Goal: Transaction & Acquisition: Purchase product/service

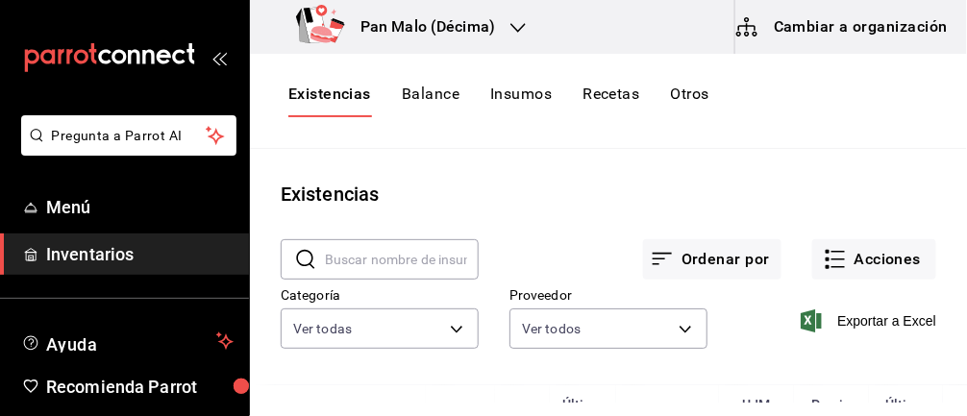
click at [893, 252] on button "Acciones" at bounding box center [874, 259] width 124 height 40
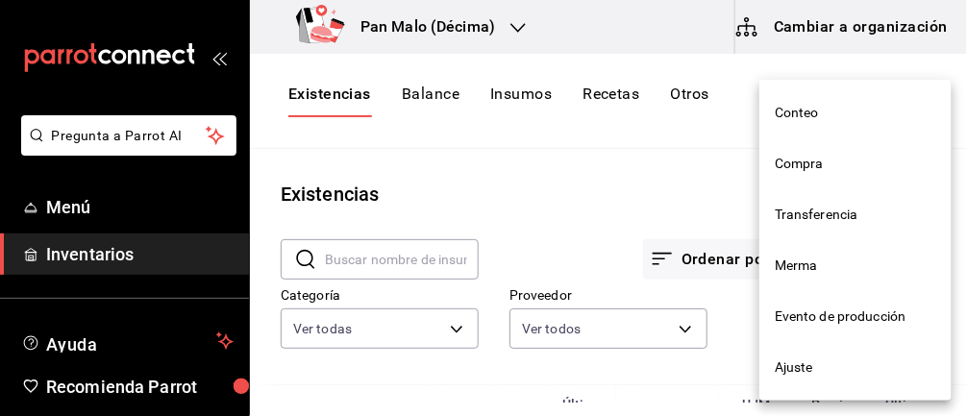
click at [828, 157] on span "Compra" at bounding box center [855, 164] width 161 height 20
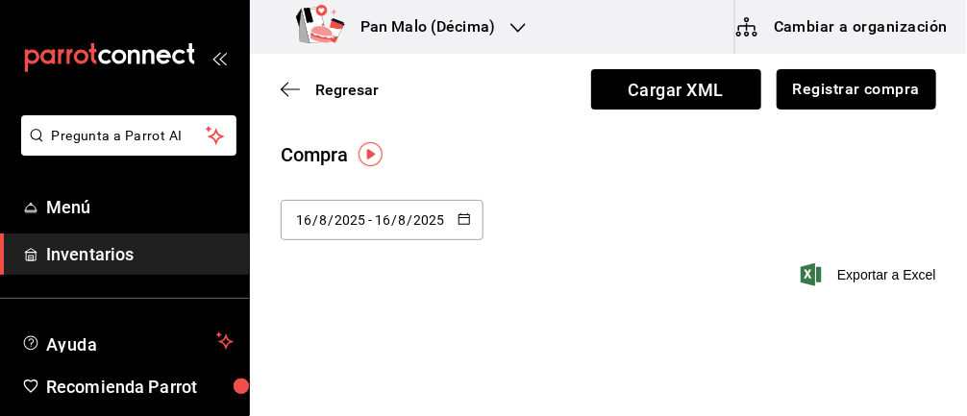
click at [880, 95] on button "Registrar compra" at bounding box center [856, 89] width 160 height 40
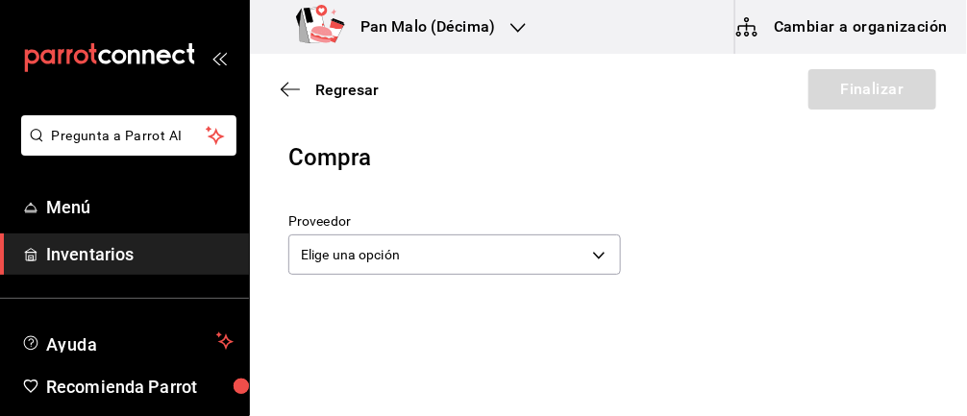
click at [548, 245] on body "Pregunta a Parrot AI Menú Inventarios Ayuda Recomienda Parrot Abril M Espinosa …" at bounding box center [483, 153] width 967 height 307
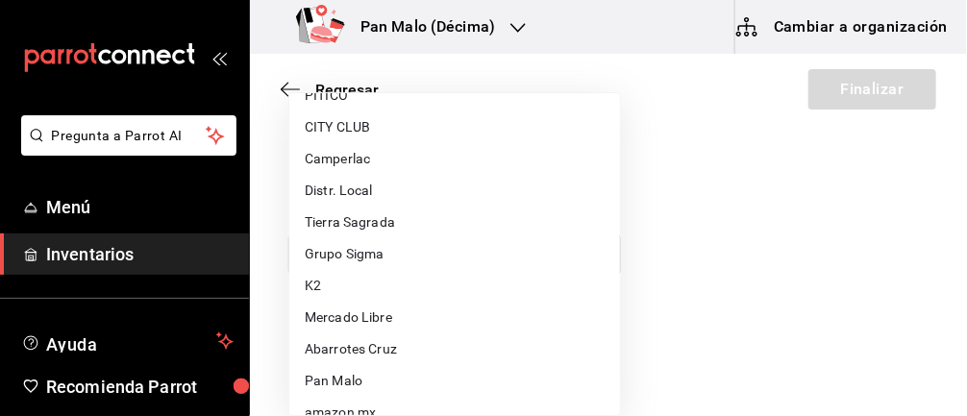
scroll to position [101, 0]
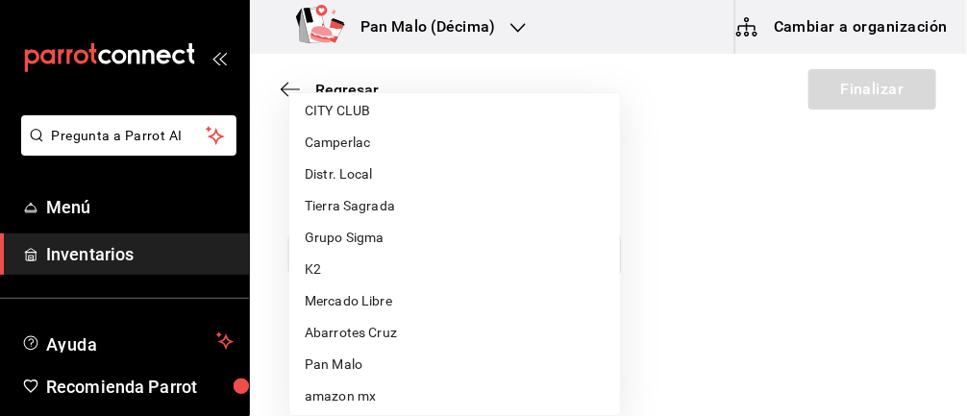
click at [379, 198] on li "Tierra Sagrada" at bounding box center [454, 206] width 331 height 32
type input "b1625572-25b1-41f5-a67d-48b06f9789f7"
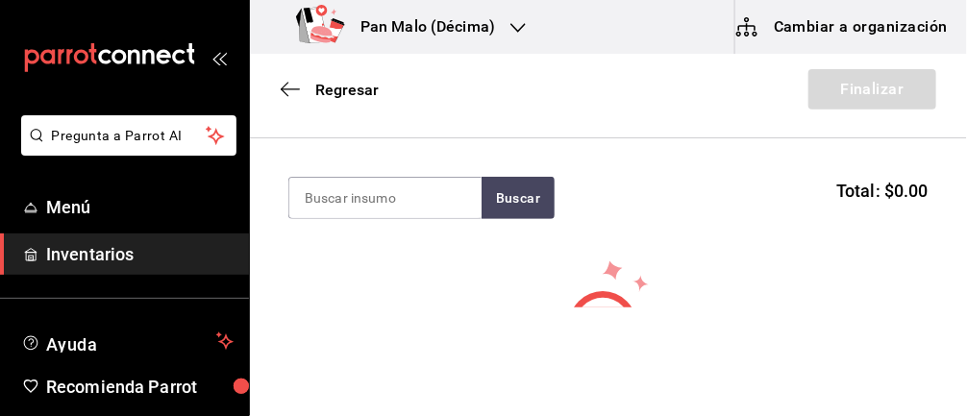
scroll to position [180, 0]
click at [397, 194] on input at bounding box center [385, 200] width 192 height 40
click at [357, 203] on input at bounding box center [385, 200] width 192 height 40
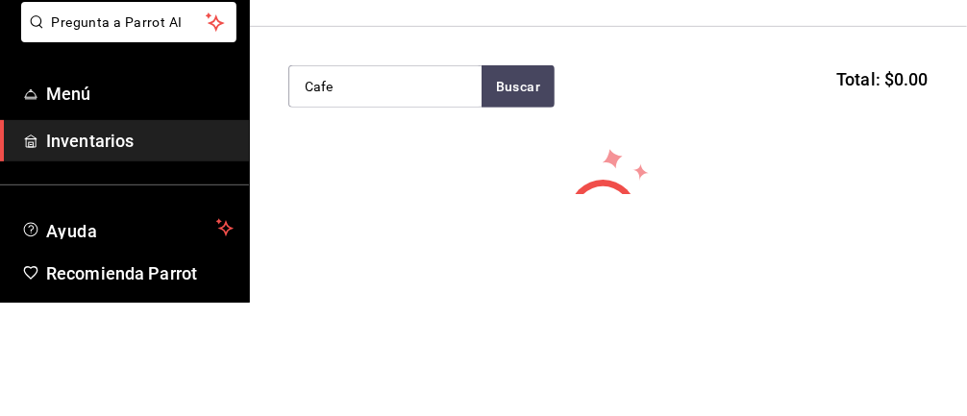
type input "Cafe"
click at [513, 203] on button "Buscar" at bounding box center [517, 200] width 73 height 42
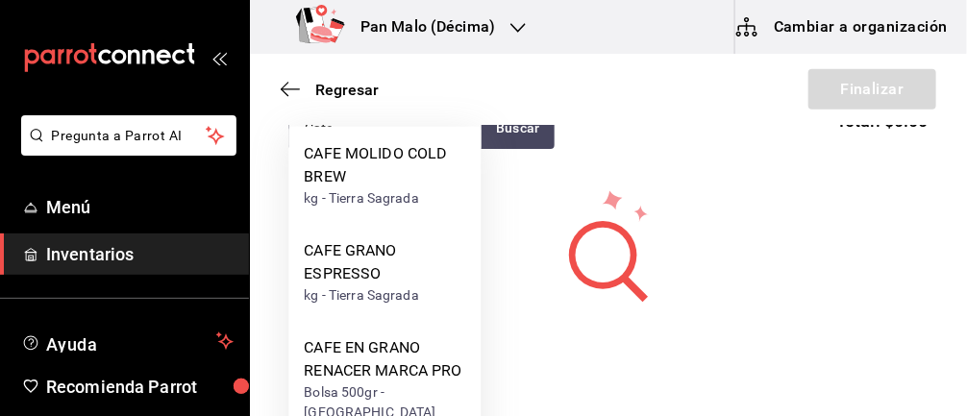
scroll to position [284, 0]
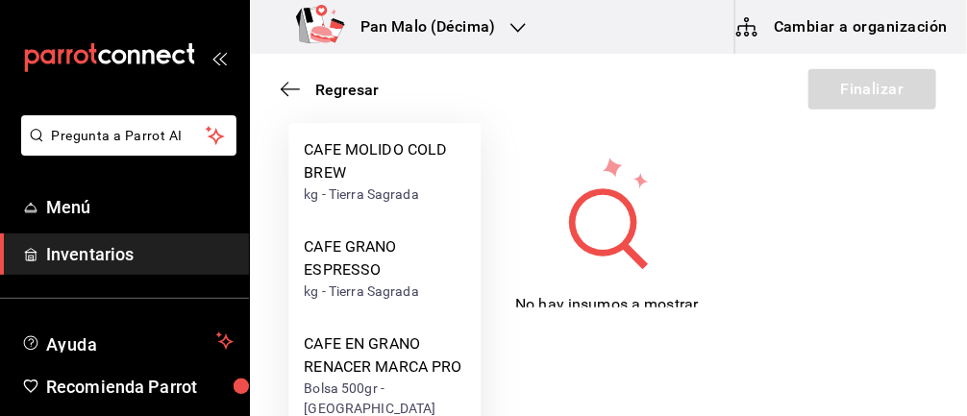
click at [423, 172] on div "CAFE MOLIDO COLD BREW" at bounding box center [384, 161] width 161 height 46
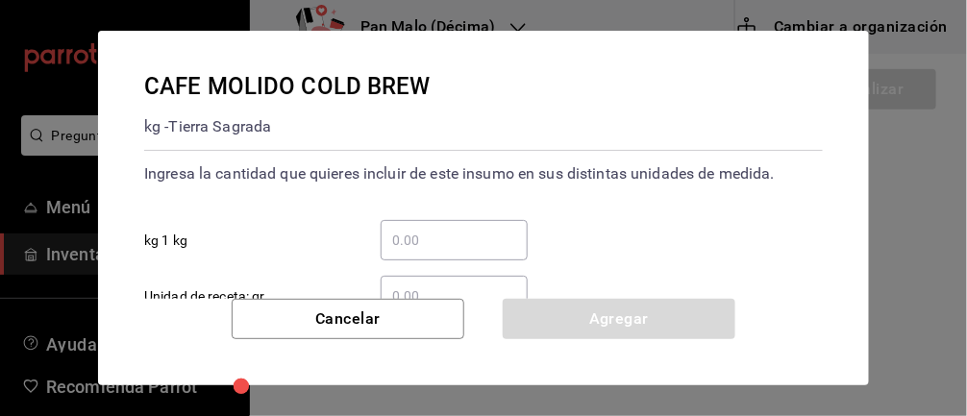
click at [455, 234] on input "​ kg 1 kg" at bounding box center [454, 240] width 147 height 23
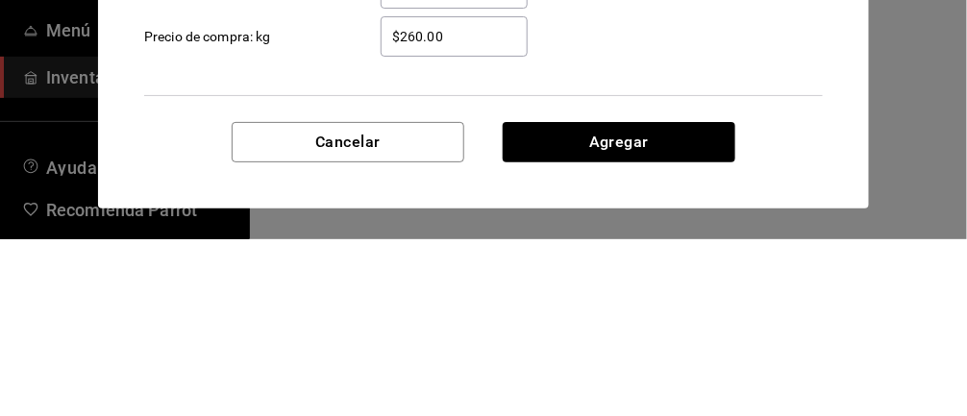
scroll to position [133, 0]
type input "1"
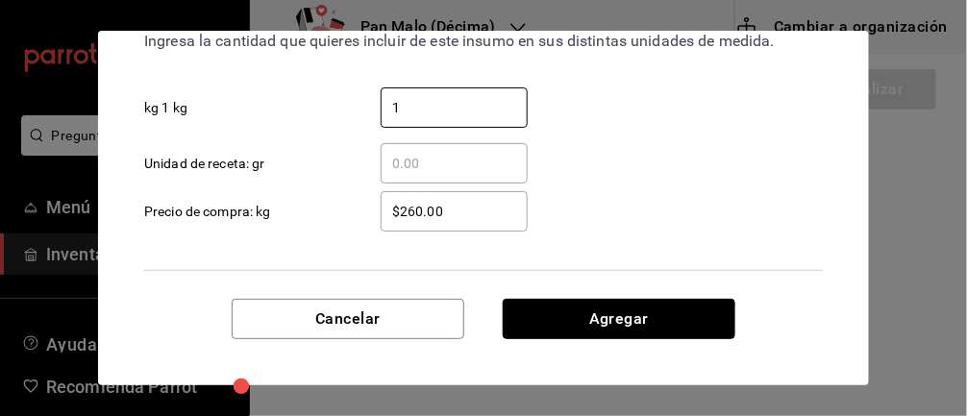
click at [666, 323] on button "Agregar" at bounding box center [619, 319] width 233 height 40
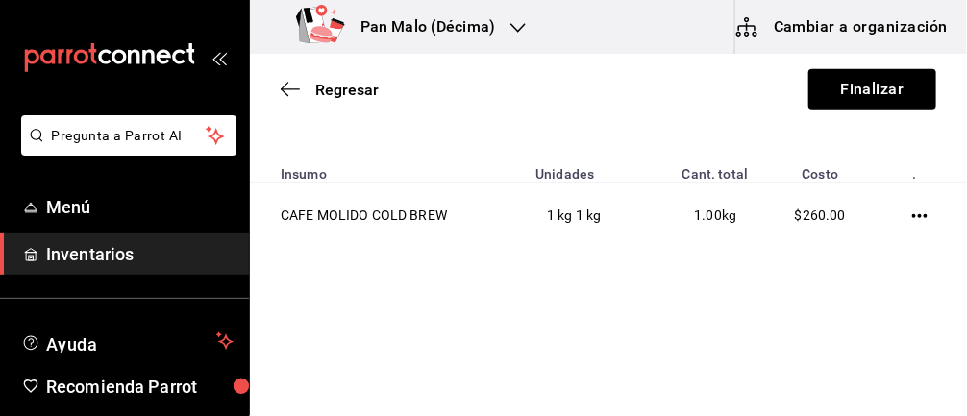
scroll to position [194, 0]
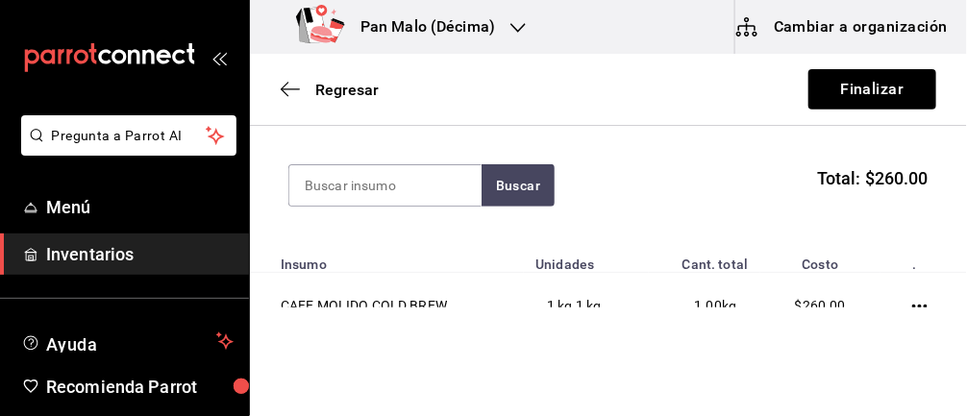
click at [365, 185] on input at bounding box center [385, 185] width 192 height 40
click at [417, 180] on input at bounding box center [385, 185] width 192 height 40
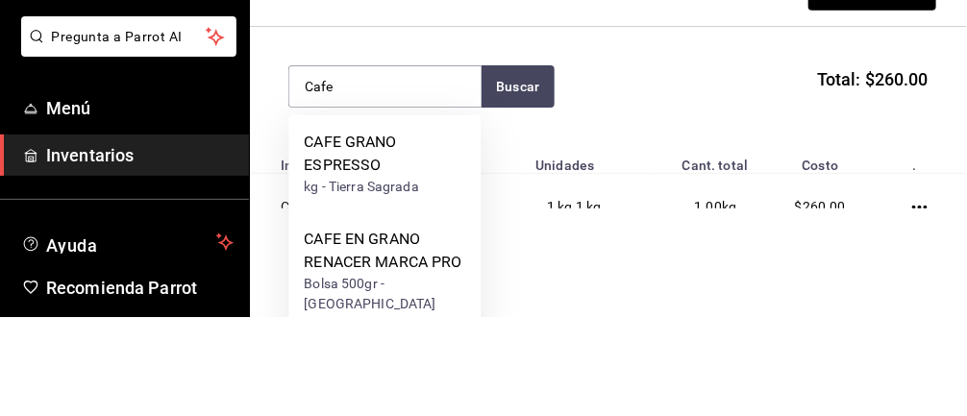
type input "Cafe"
click at [506, 182] on button "Buscar" at bounding box center [517, 185] width 73 height 42
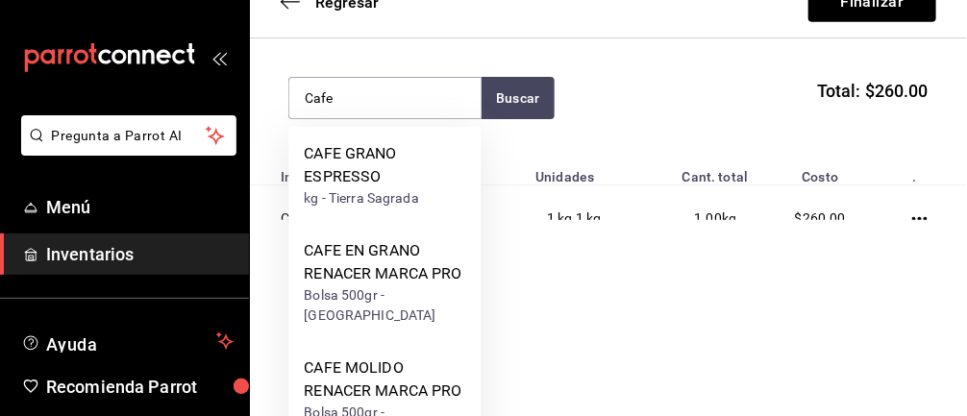
scroll to position [92, 0]
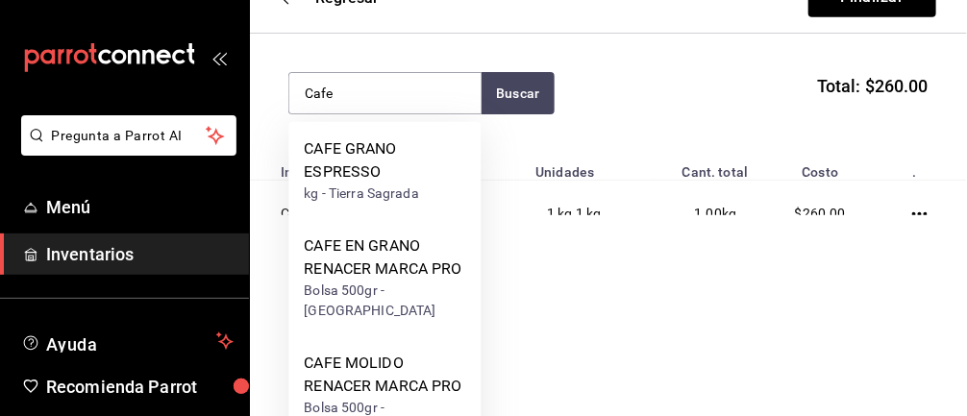
click at [397, 178] on div "CAFE GRANO ESPRESSO" at bounding box center [384, 160] width 161 height 46
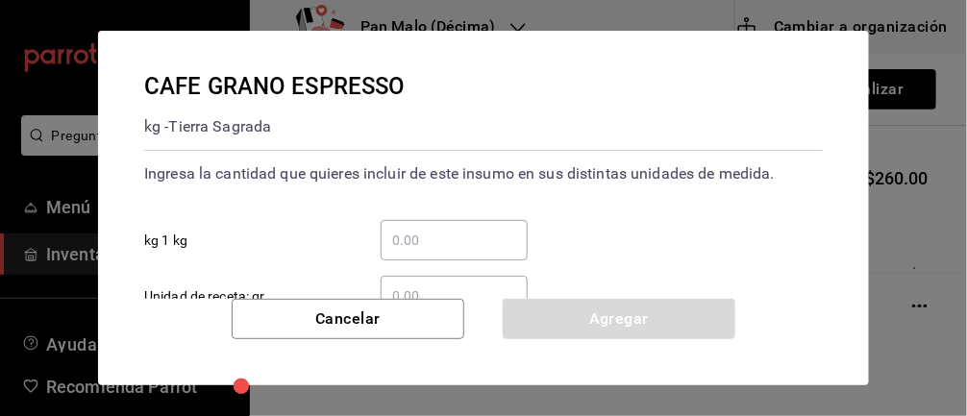
click at [452, 230] on input "​ kg 1 kg" at bounding box center [454, 240] width 147 height 23
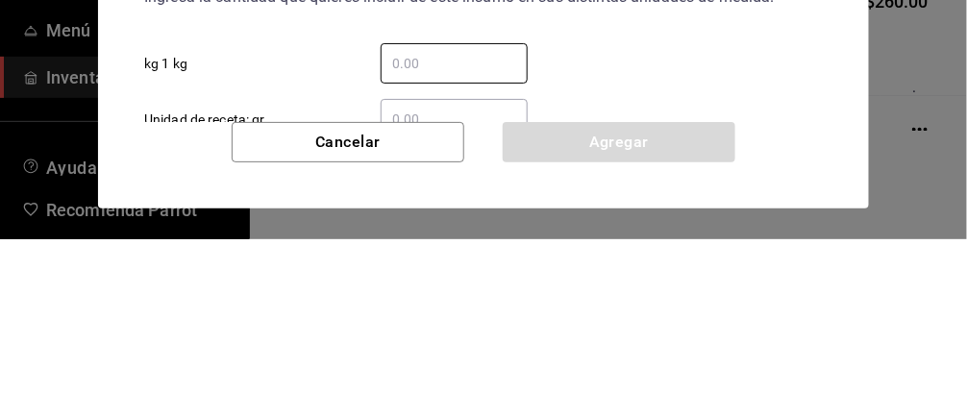
type input "2"
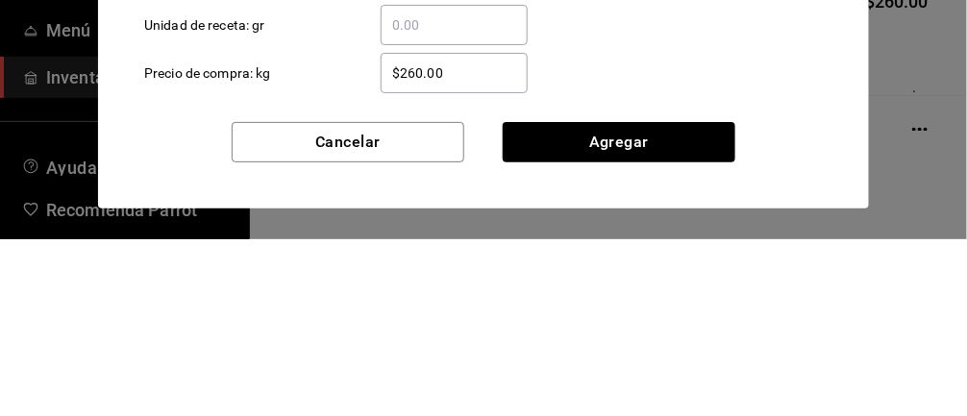
scroll to position [98, 0]
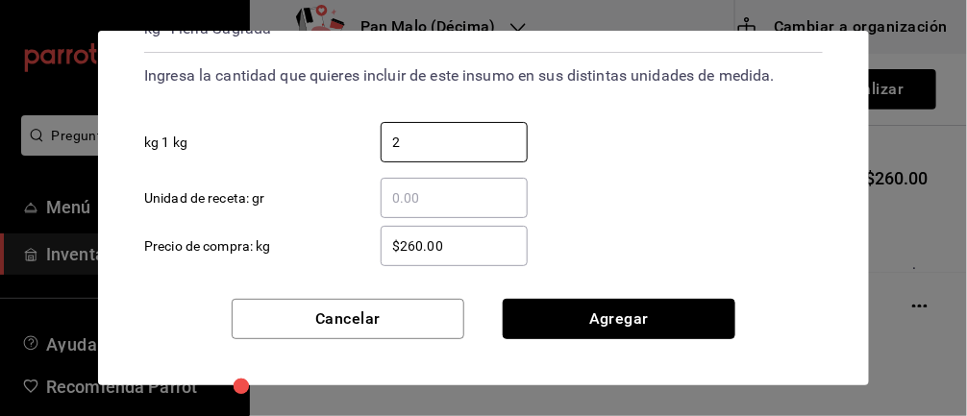
click at [618, 323] on button "Agregar" at bounding box center [619, 319] width 233 height 40
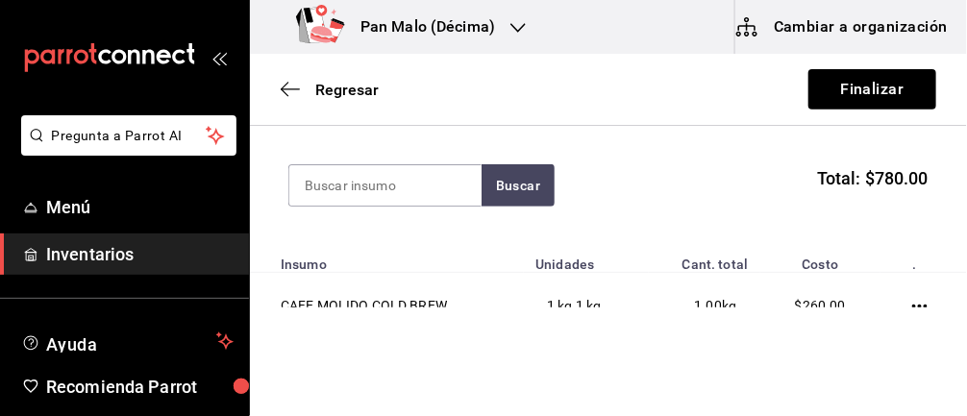
click at [413, 180] on input at bounding box center [385, 185] width 192 height 40
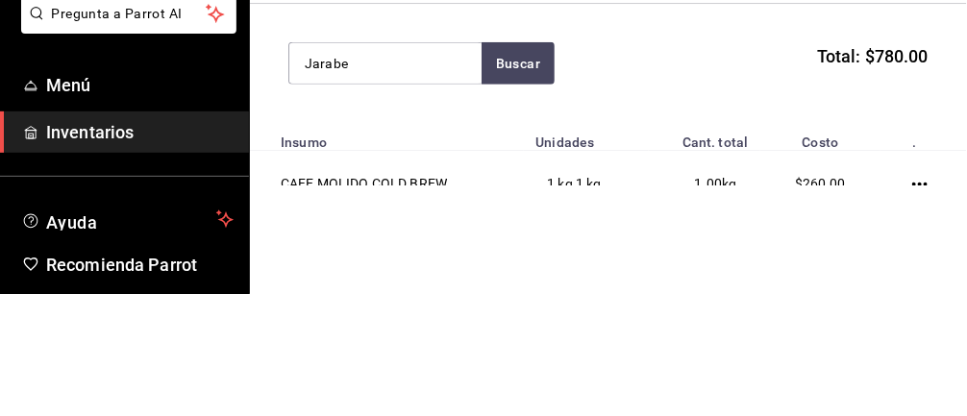
type input "Jarabe"
click at [508, 180] on button "Buscar" at bounding box center [517, 185] width 73 height 42
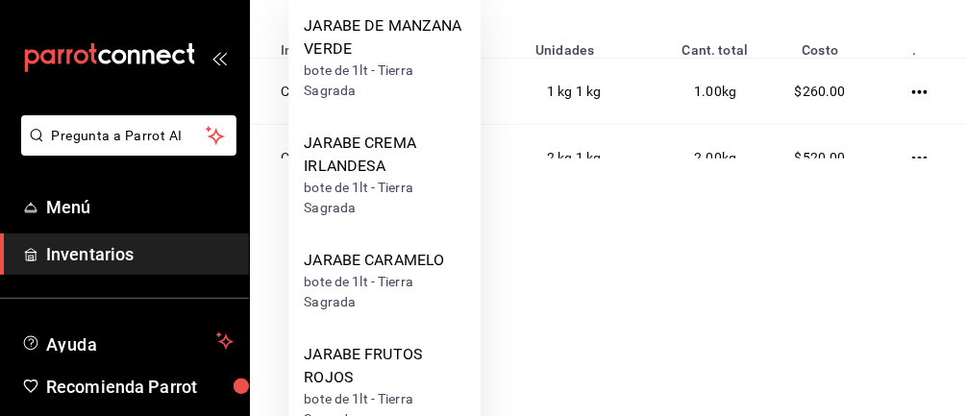
scroll to position [150, 0]
click at [430, 279] on div "bote de 1lt - Tierra Sagrada" at bounding box center [384, 291] width 161 height 40
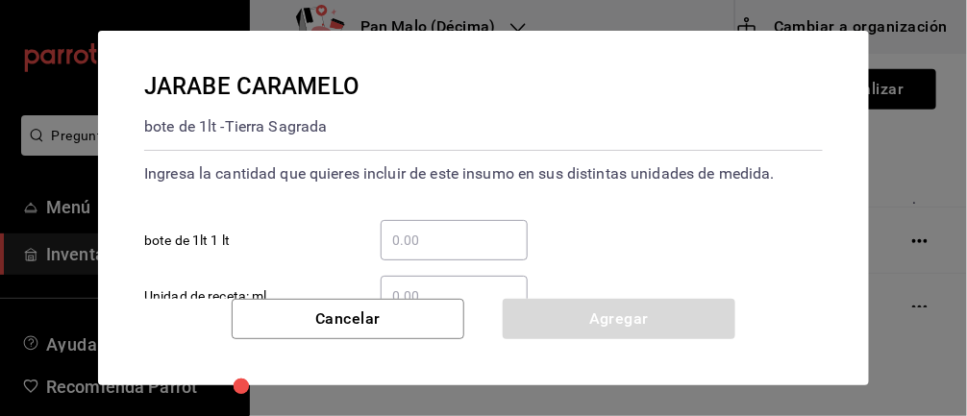
click at [475, 234] on input "​ bote de 1lt 1 lt" at bounding box center [454, 240] width 147 height 23
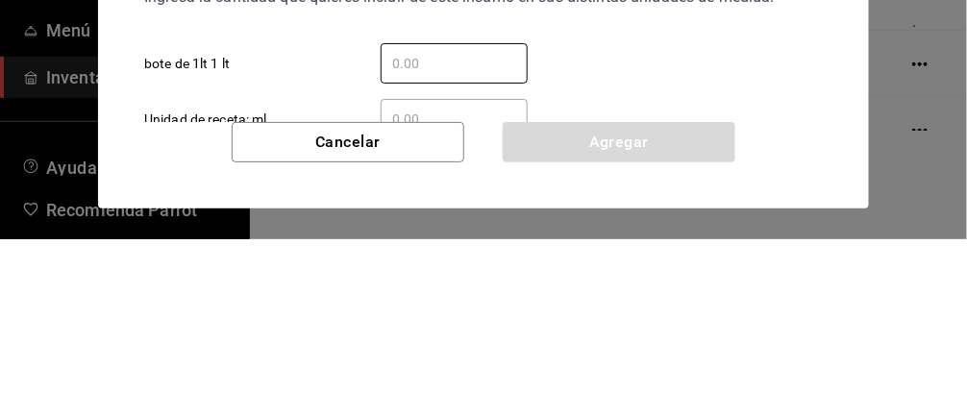
type input "1"
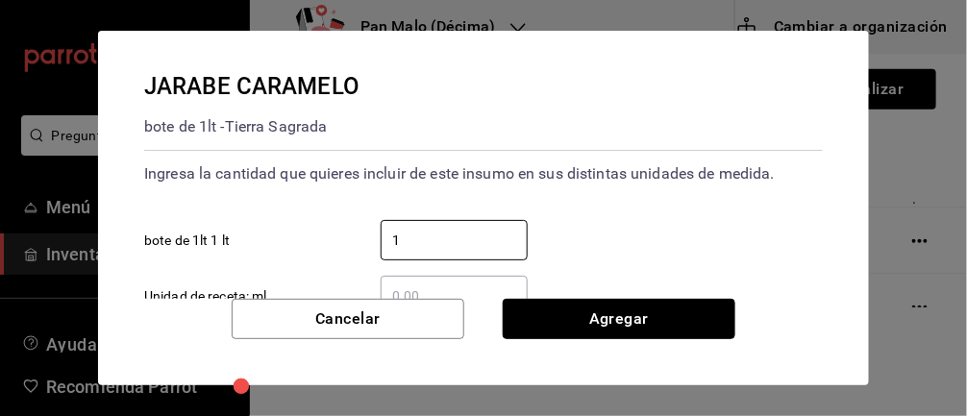
click at [585, 319] on button "Agregar" at bounding box center [619, 319] width 233 height 40
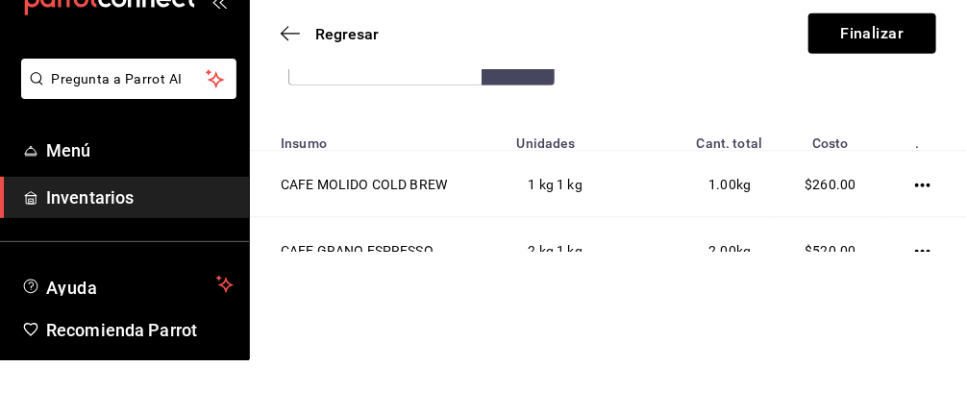
type input "Jarabe"
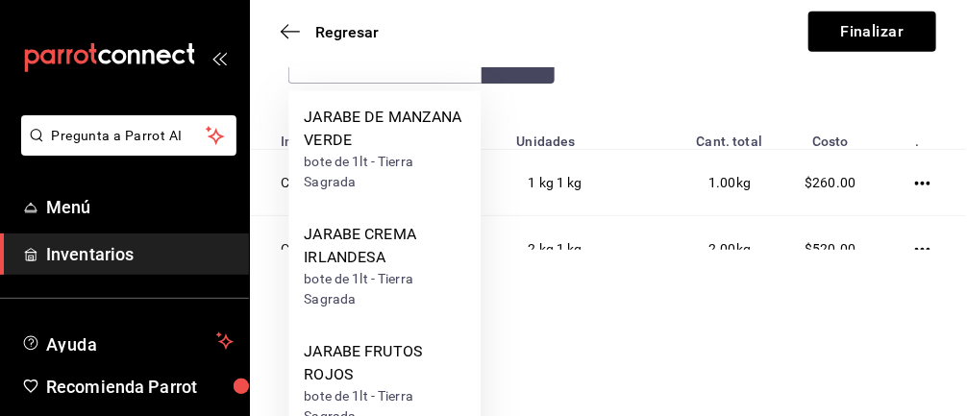
scroll to position [144, 0]
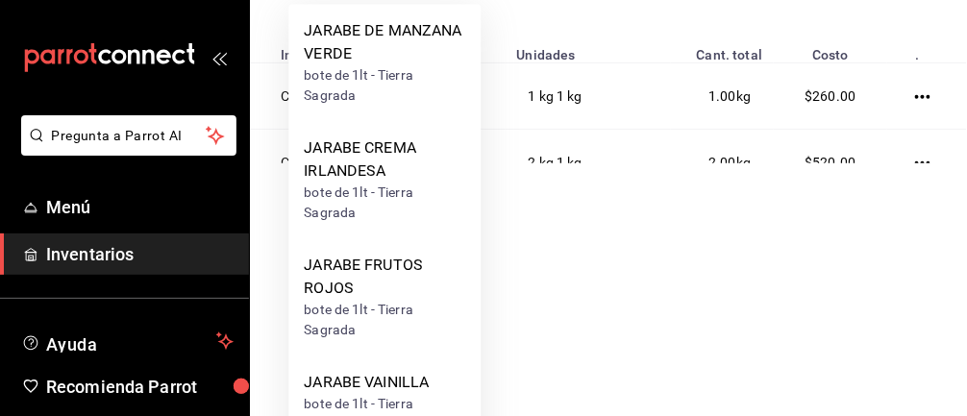
click at [420, 280] on div "JARABE FRUTOS ROJOS" at bounding box center [384, 277] width 161 height 46
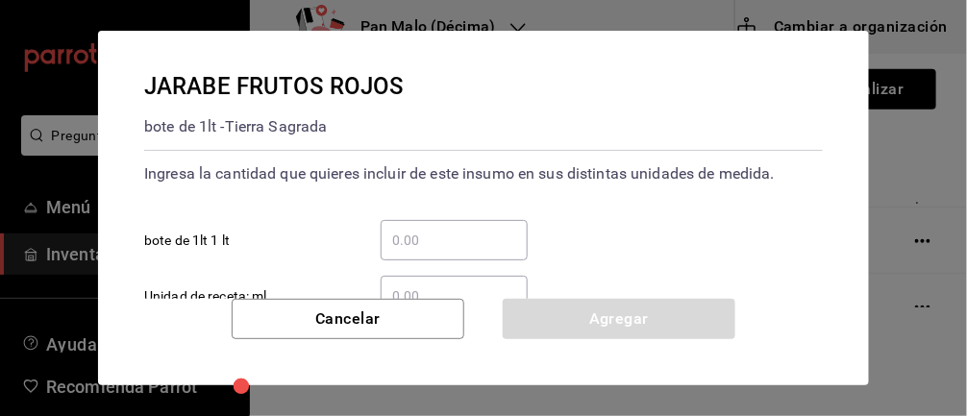
click at [484, 239] on input "​ bote de 1lt 1 lt" at bounding box center [454, 240] width 147 height 23
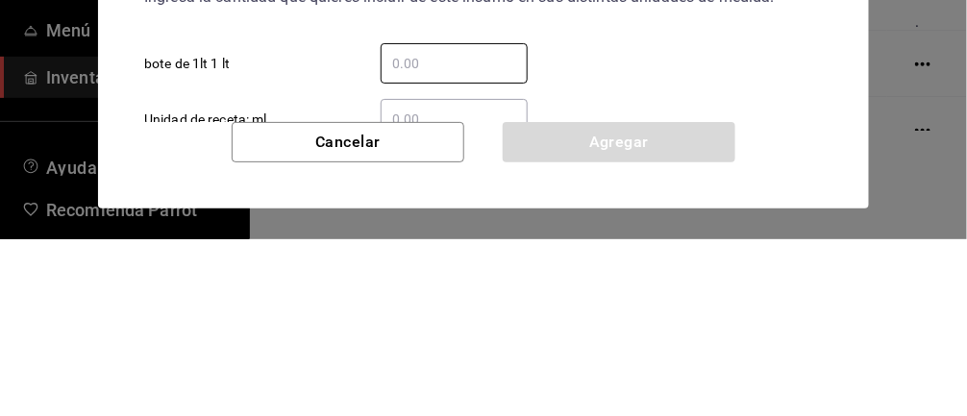
type input "1"
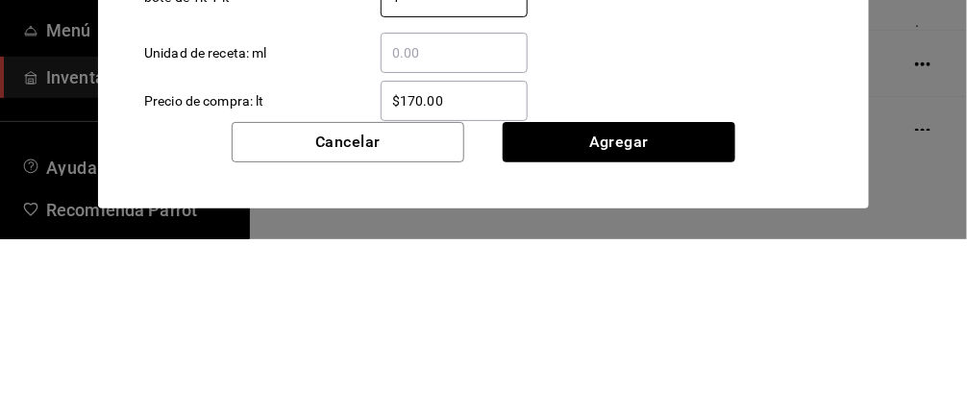
scroll to position [74, 0]
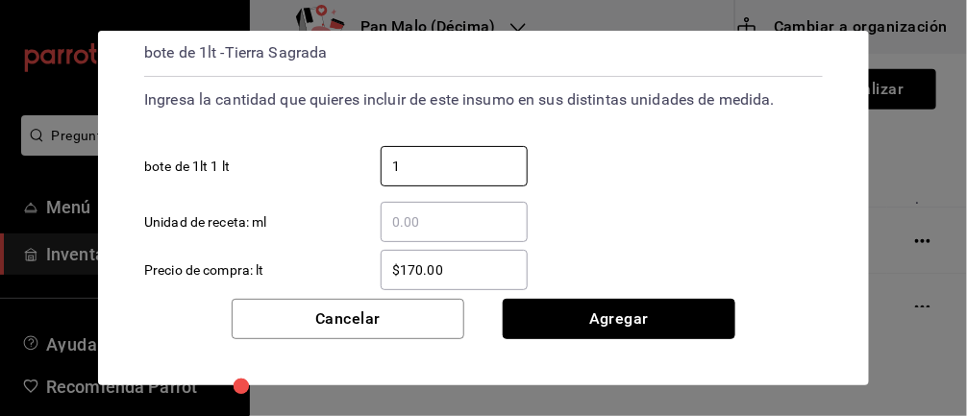
click at [597, 322] on button "Agregar" at bounding box center [619, 319] width 233 height 40
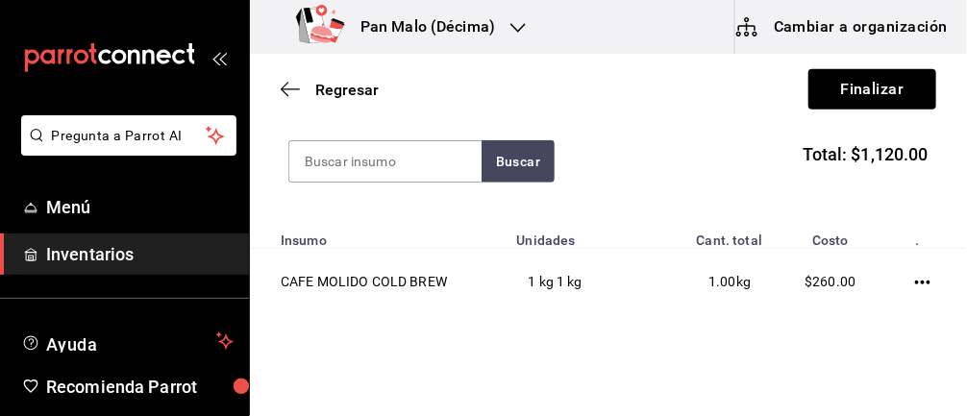
scroll to position [0, 0]
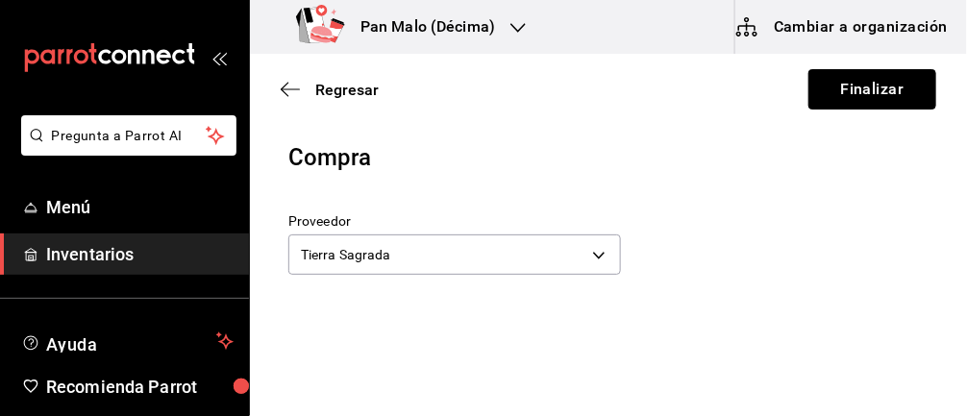
click at [873, 84] on button "Finalizar" at bounding box center [872, 89] width 128 height 40
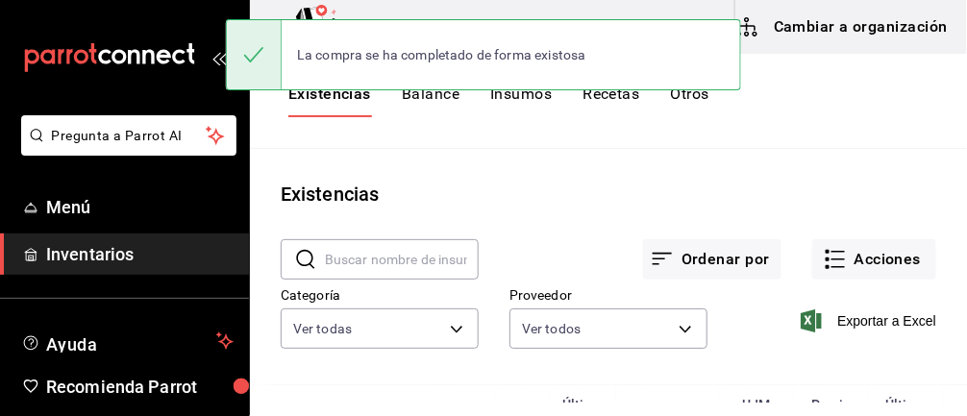
click at [866, 267] on button "Acciones" at bounding box center [874, 259] width 124 height 40
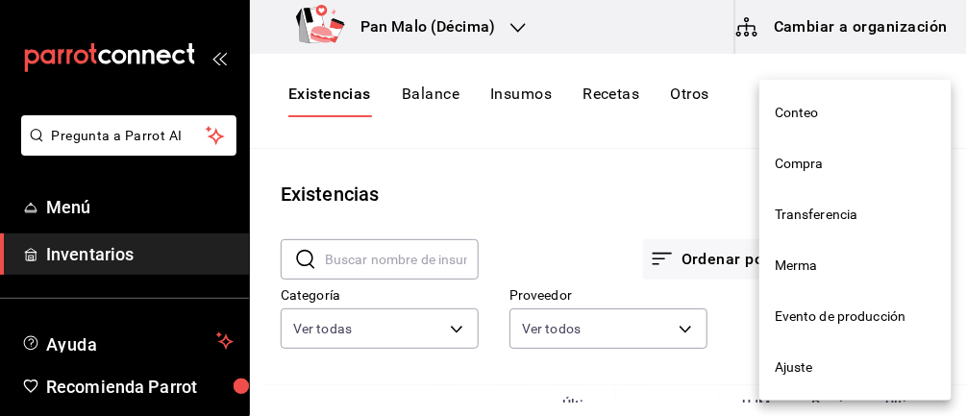
click at [818, 166] on span "Compra" at bounding box center [855, 164] width 161 height 20
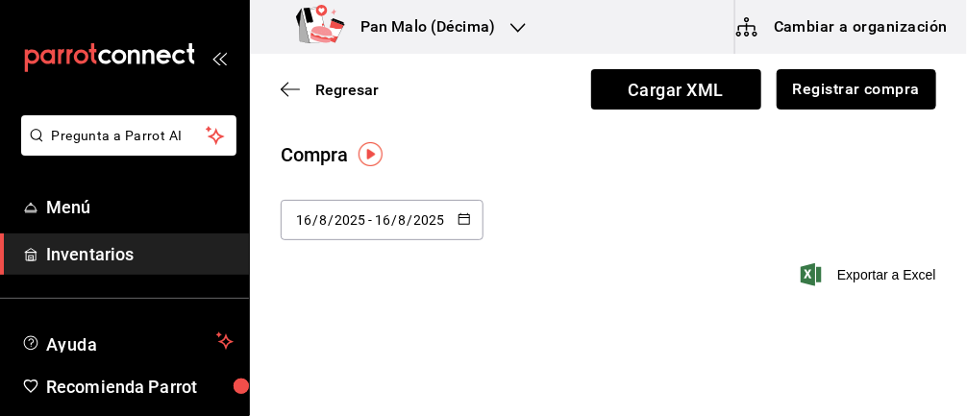
click at [856, 104] on button "Registrar compra" at bounding box center [856, 89] width 160 height 40
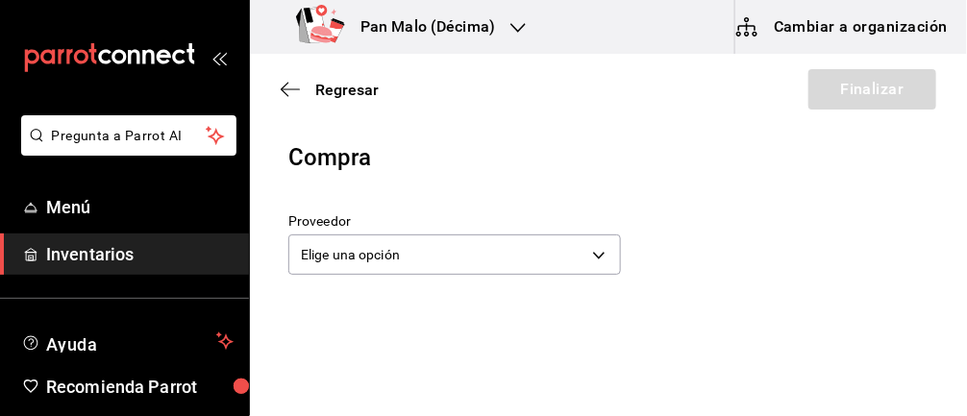
click at [444, 268] on body "Pregunta a Parrot AI Menú Inventarios Ayuda Recomienda Parrot Abril M Espinosa …" at bounding box center [483, 153] width 967 height 307
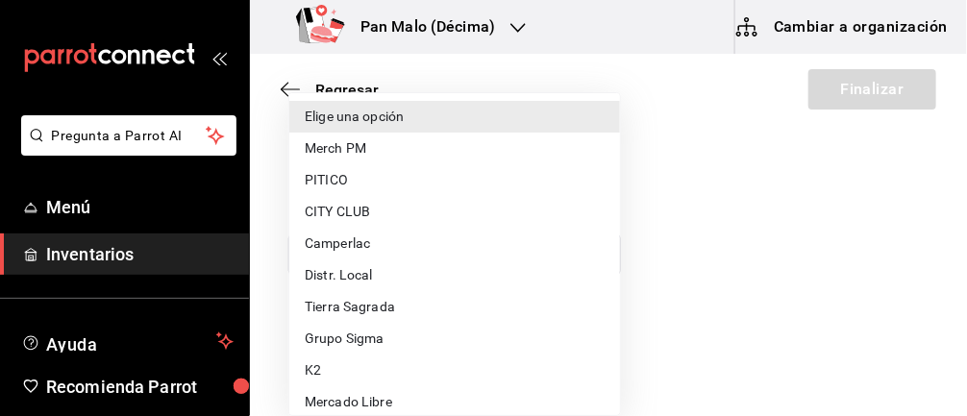
click at [365, 304] on li "Tierra Sagrada" at bounding box center [454, 307] width 331 height 32
type input "b1625572-25b1-41f5-a67d-48b06f9789f7"
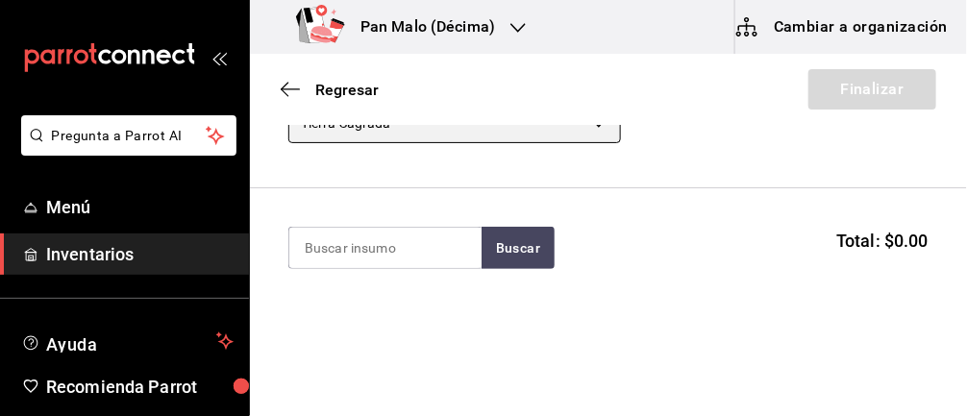
scroll to position [193, 0]
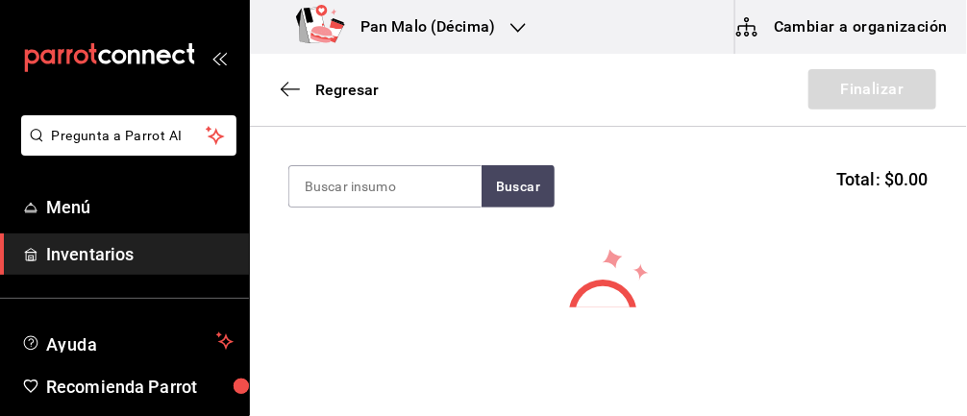
click at [367, 188] on input at bounding box center [385, 186] width 192 height 40
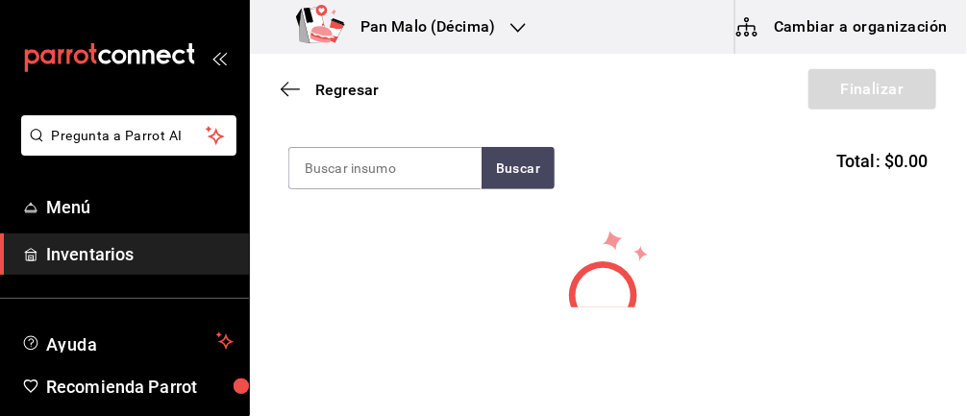
scroll to position [209, 0]
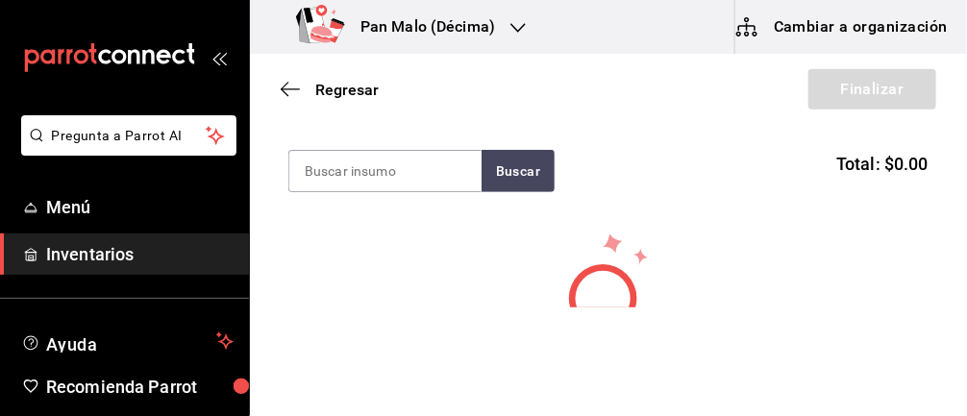
click at [401, 165] on input at bounding box center [385, 171] width 192 height 40
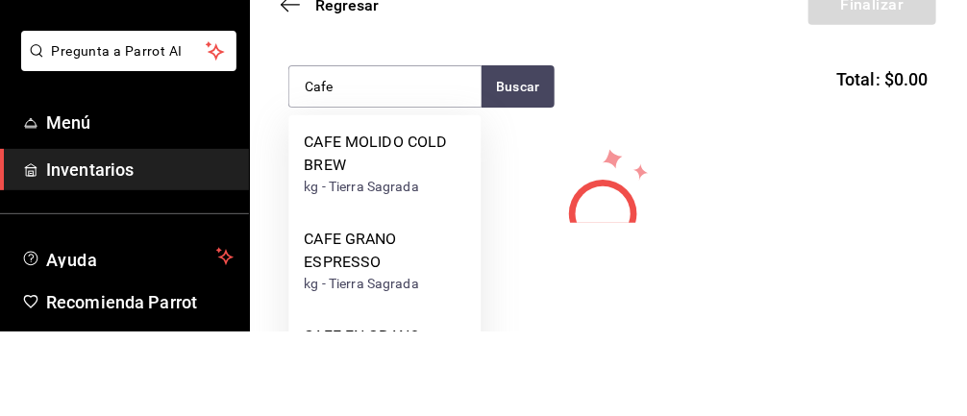
type input "Cafe"
click at [531, 162] on button "Buscar" at bounding box center [517, 171] width 73 height 42
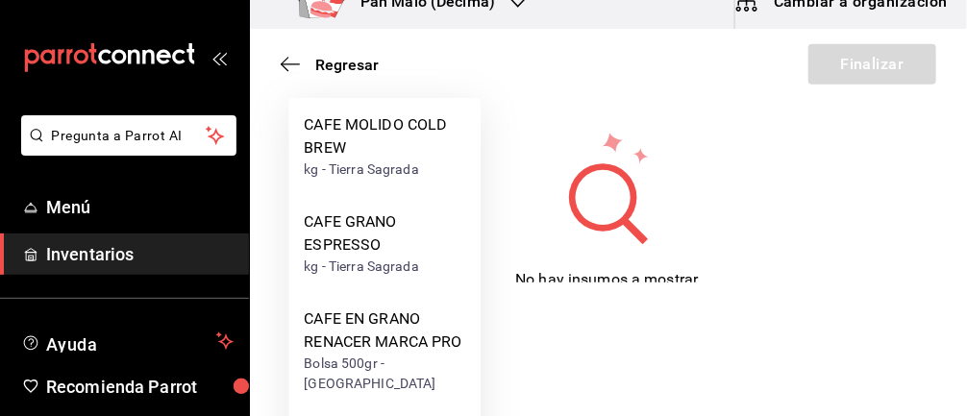
scroll to position [143, 0]
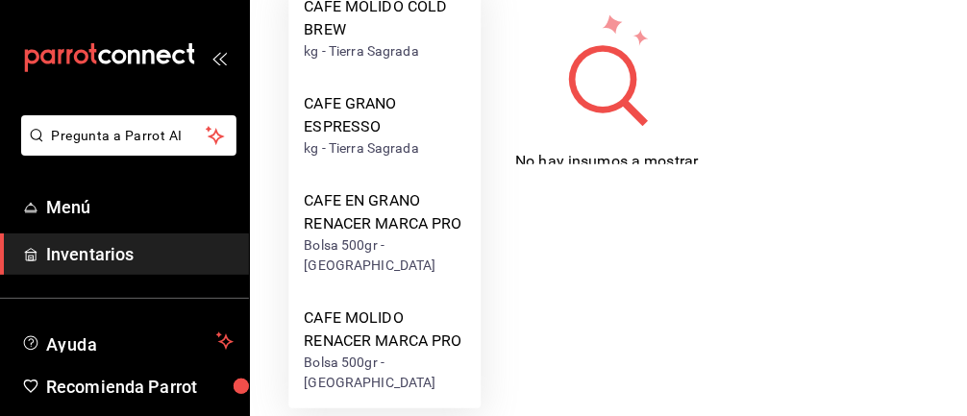
click at [355, 340] on div "CAFE MOLIDO RENACER MARCA PRO" at bounding box center [384, 330] width 161 height 46
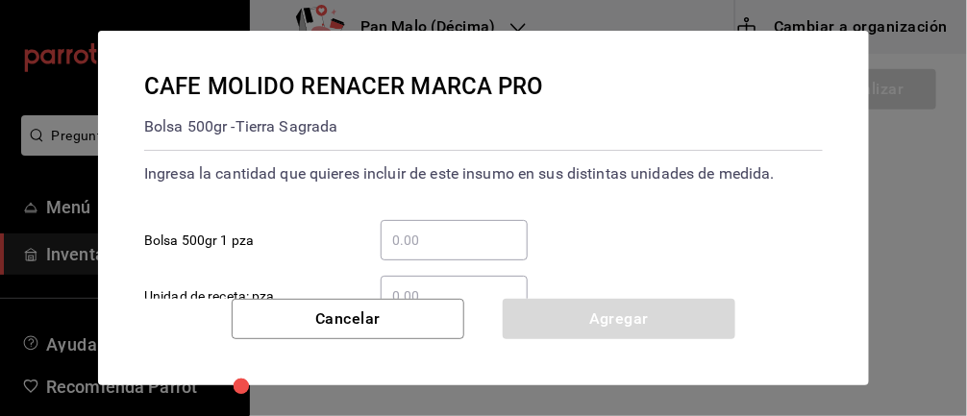
click at [485, 234] on input "​ Bolsa 500gr 1 pza" at bounding box center [454, 240] width 147 height 23
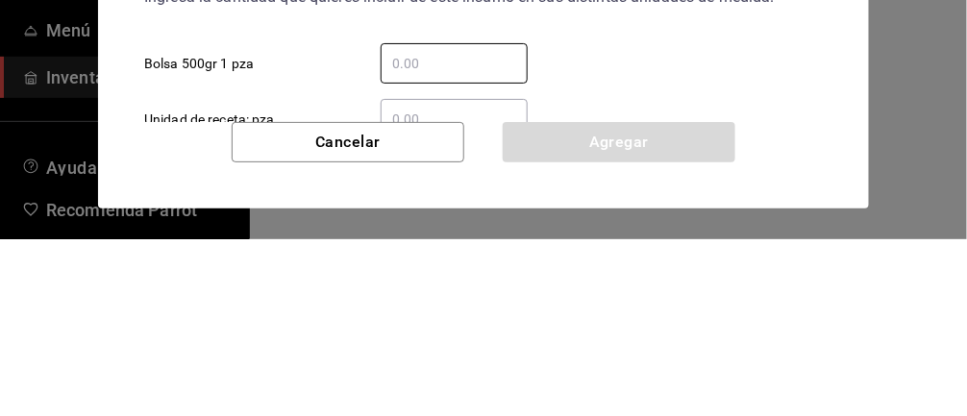
type input "5"
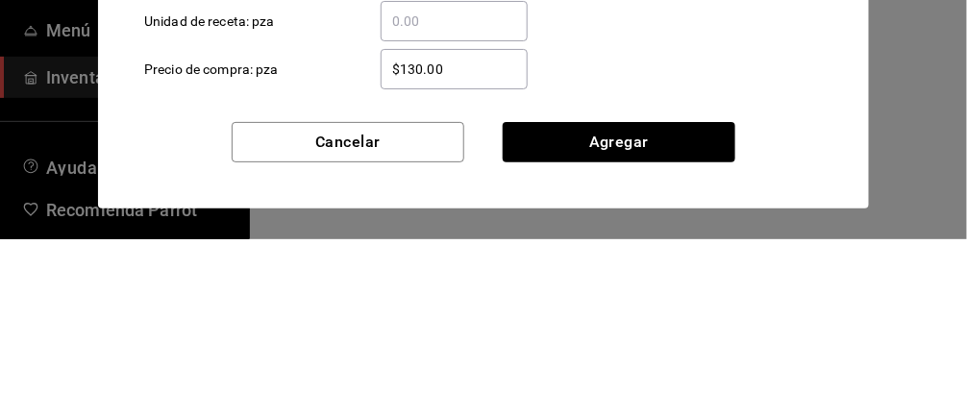
scroll to position [108, 0]
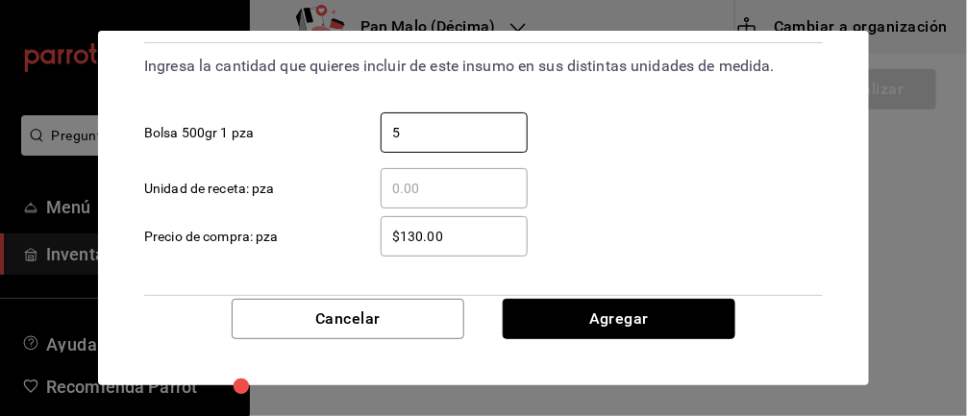
click at [665, 327] on button "Agregar" at bounding box center [619, 319] width 233 height 40
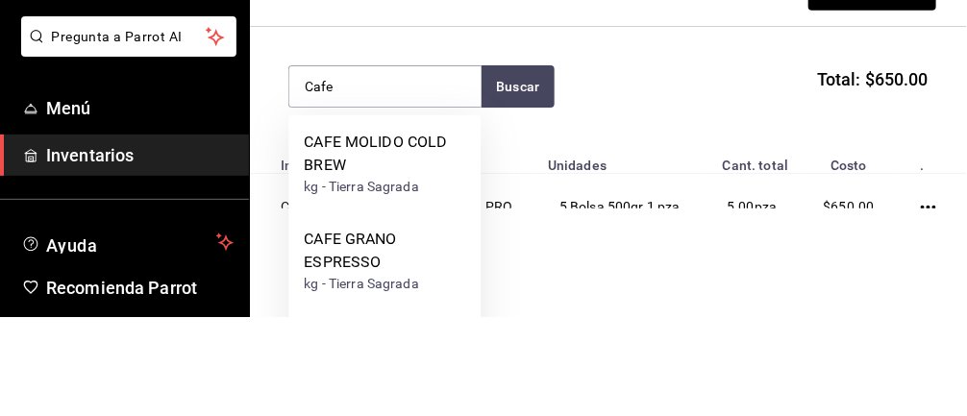
type input "Cafe"
click at [514, 178] on button "Buscar" at bounding box center [517, 185] width 73 height 42
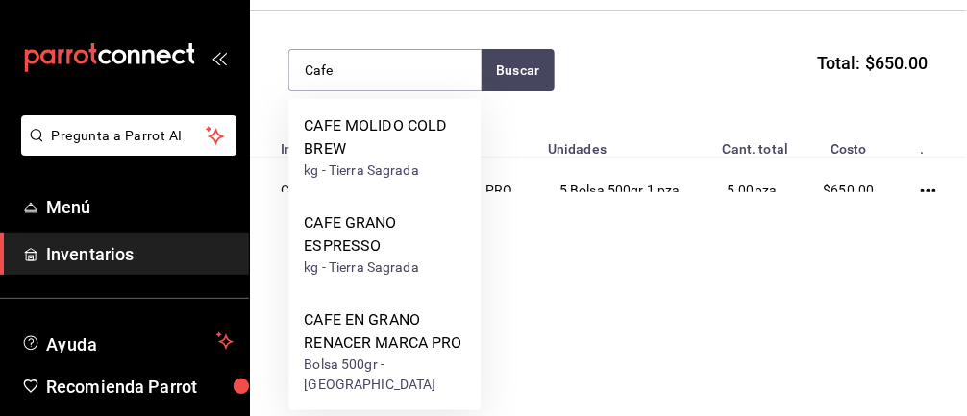
scroll to position [117, 0]
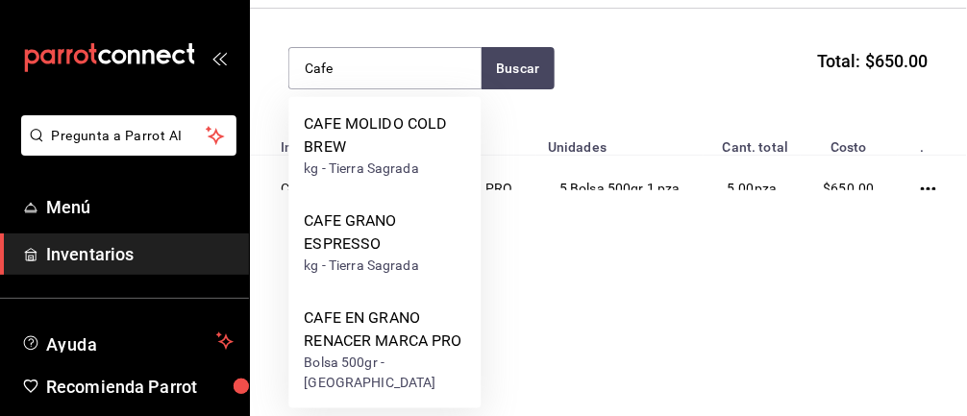
click at [313, 137] on div "CAFE MOLIDO COLD BREW" at bounding box center [384, 135] width 161 height 46
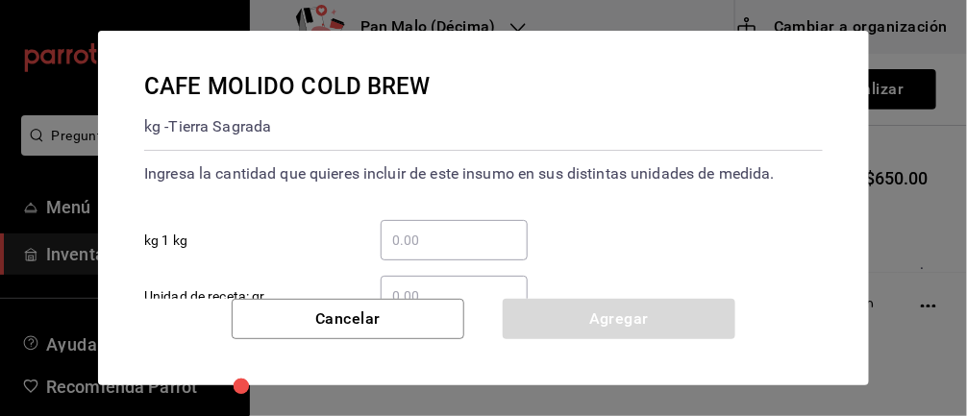
click at [485, 232] on input "​ kg 1 kg" at bounding box center [454, 240] width 147 height 23
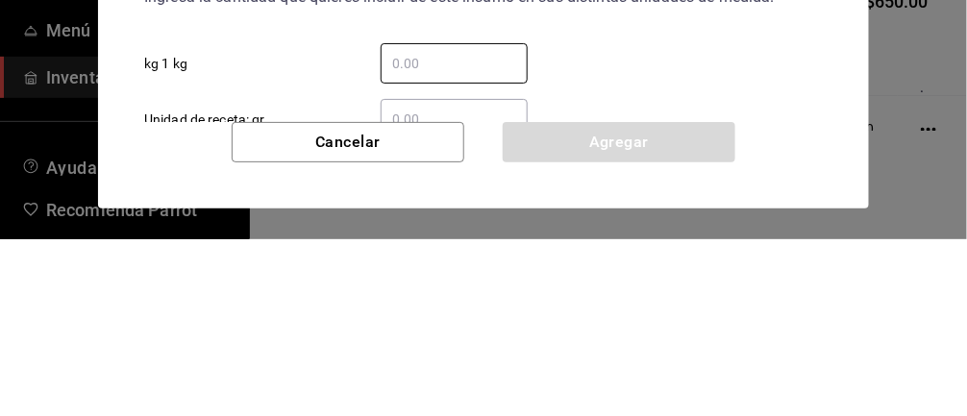
type input "1"
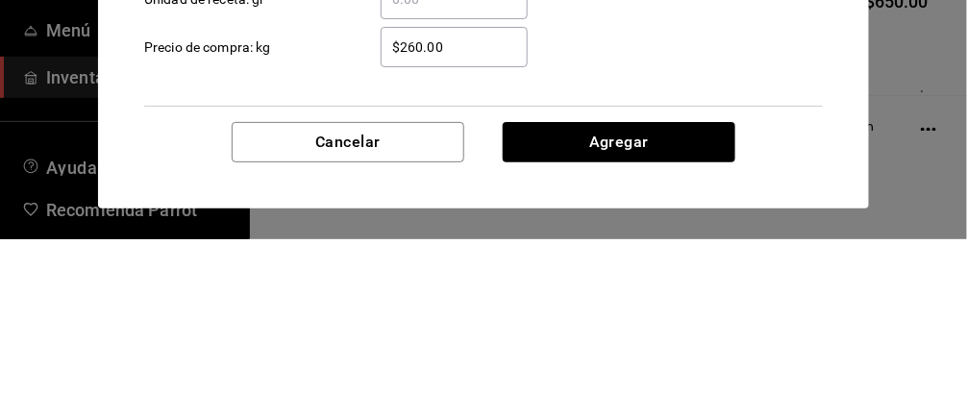
scroll to position [119, 0]
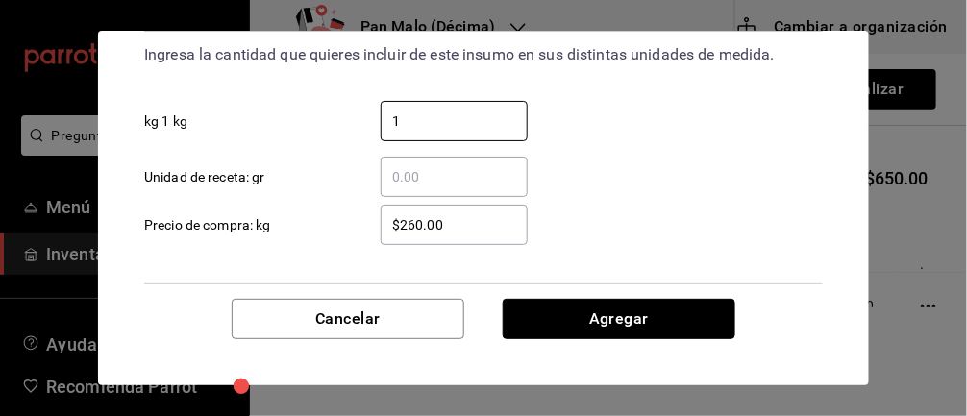
click at [667, 322] on button "Agregar" at bounding box center [619, 319] width 233 height 40
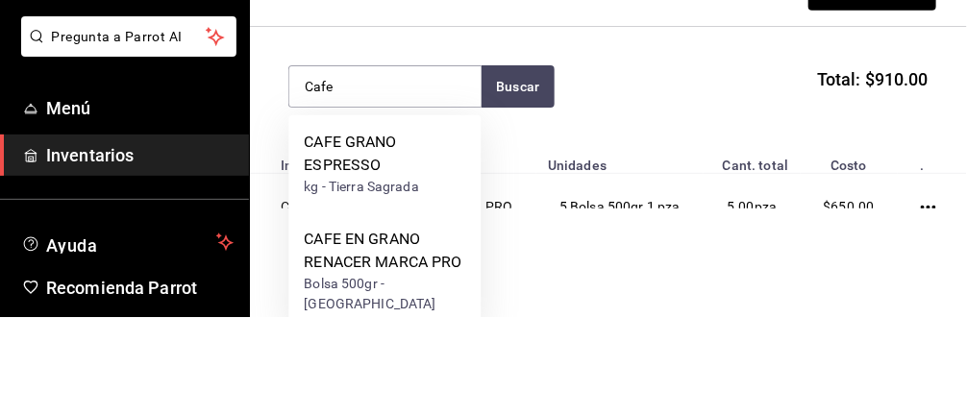
type input "Cafe"
click at [517, 183] on button "Buscar" at bounding box center [517, 185] width 73 height 42
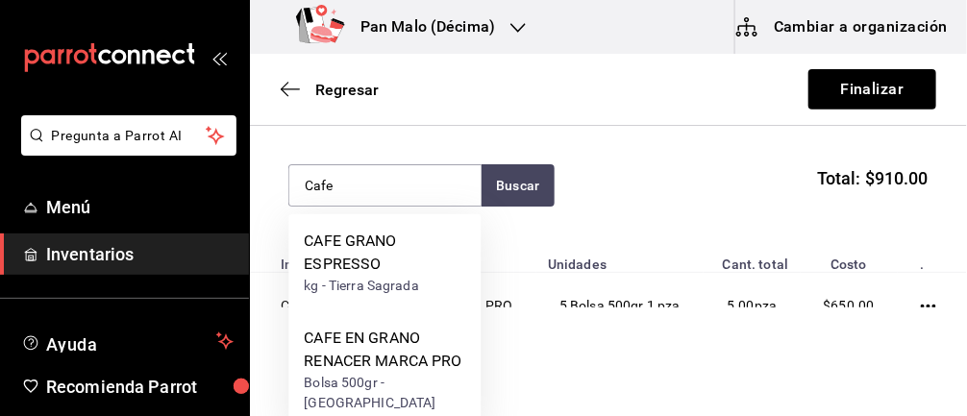
scroll to position [259, 0]
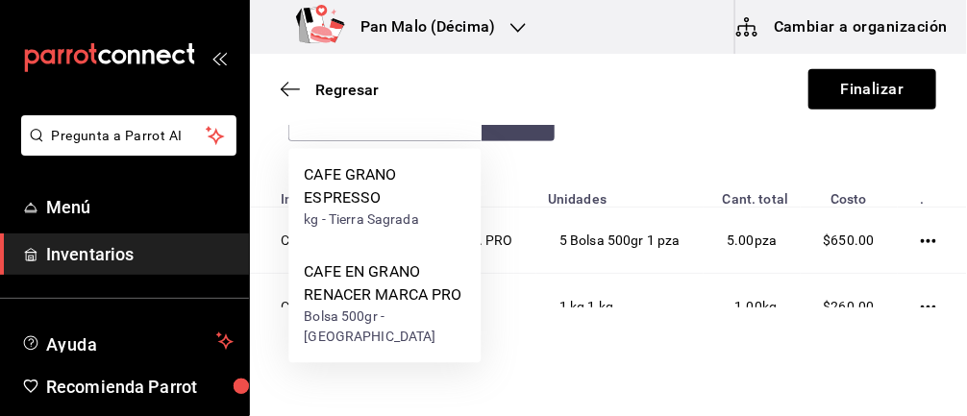
click at [397, 179] on div "CAFE GRANO ESPRESSO" at bounding box center [384, 186] width 161 height 46
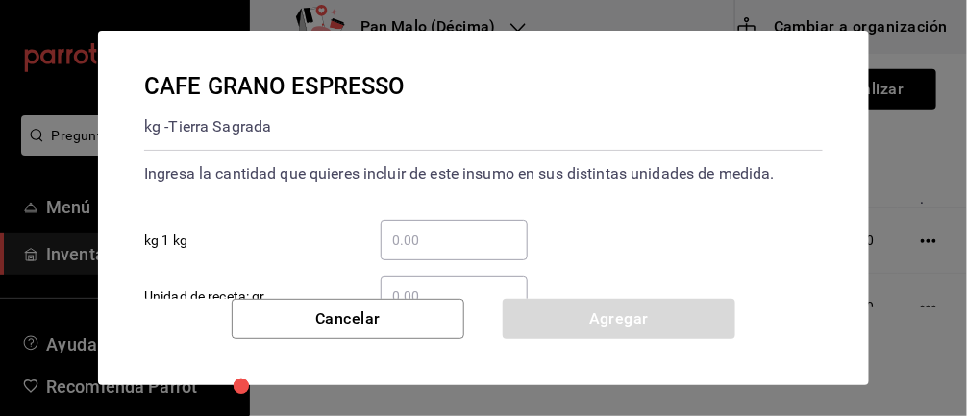
click at [467, 240] on input "​ kg 1 kg" at bounding box center [454, 240] width 147 height 23
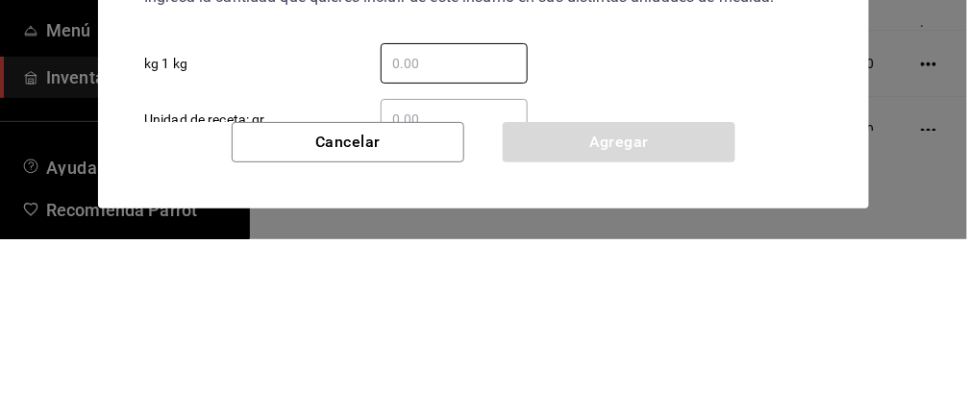
type input "1"
type input "4"
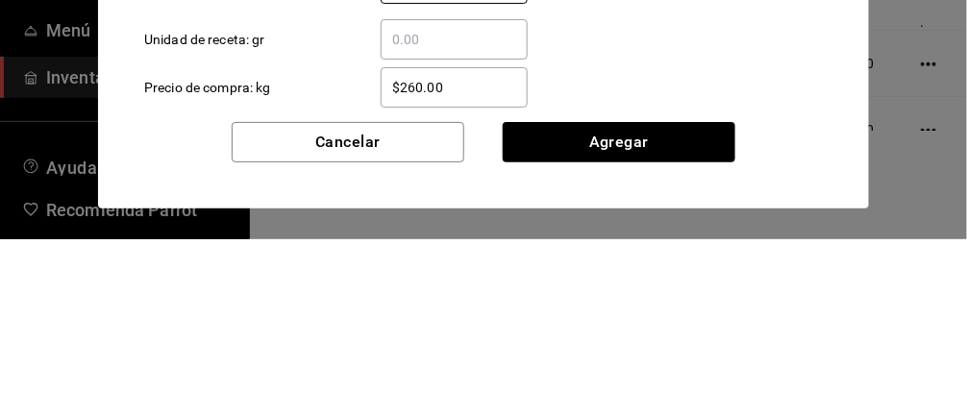
scroll to position [84, 0]
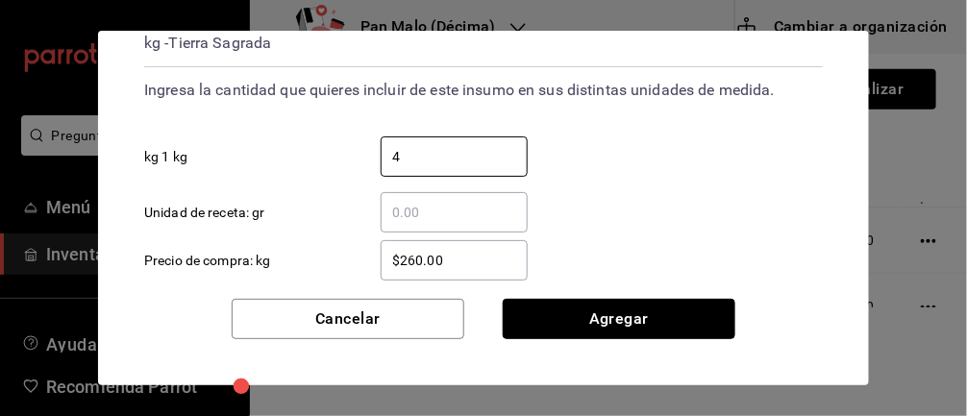
click at [621, 321] on button "Agregar" at bounding box center [619, 319] width 233 height 40
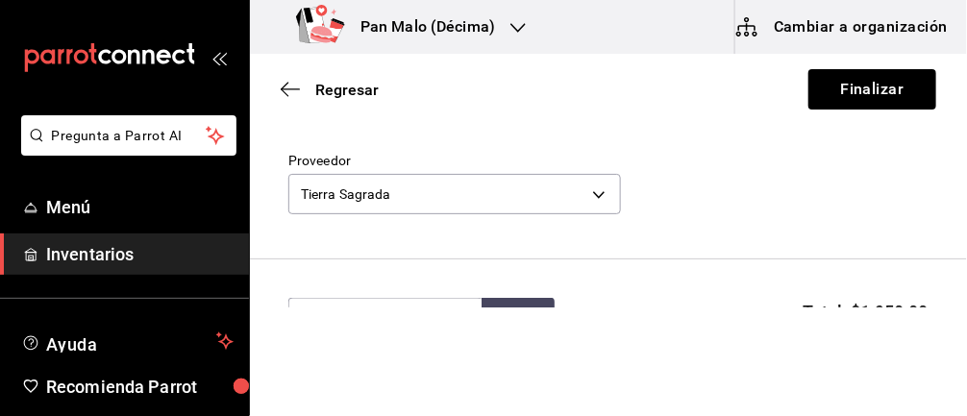
scroll to position [59, 0]
click at [870, 80] on button "Finalizar" at bounding box center [872, 89] width 128 height 40
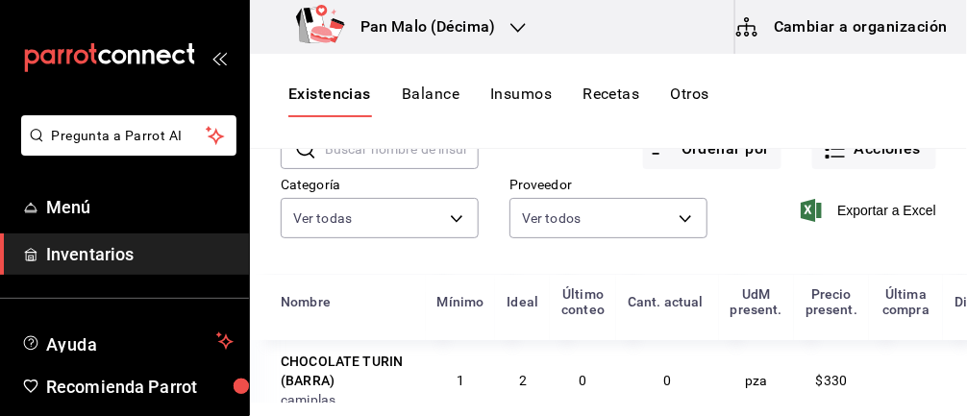
scroll to position [115, 0]
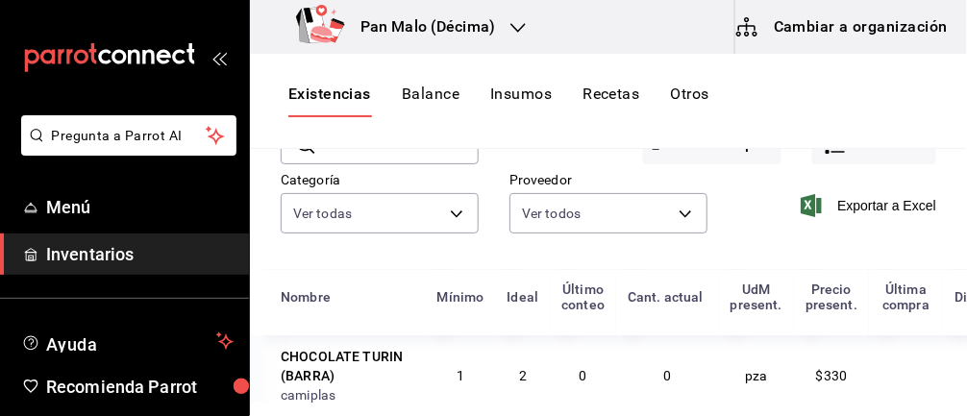
click at [635, 209] on body "Pregunta a Parrot AI Menú Inventarios Ayuda Recomienda Parrot Abril M Espinosa …" at bounding box center [483, 201] width 967 height 403
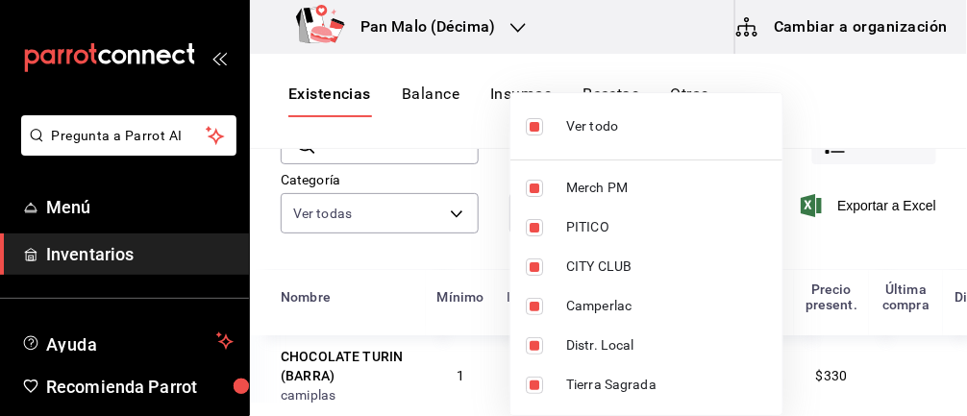
click at [532, 106] on li "Ver todo" at bounding box center [646, 126] width 272 height 51
checkbox input "false"
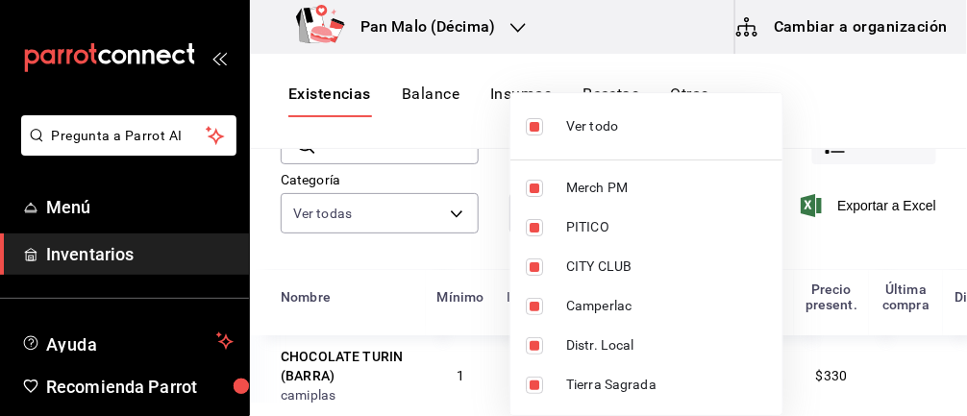
checkbox input "false"
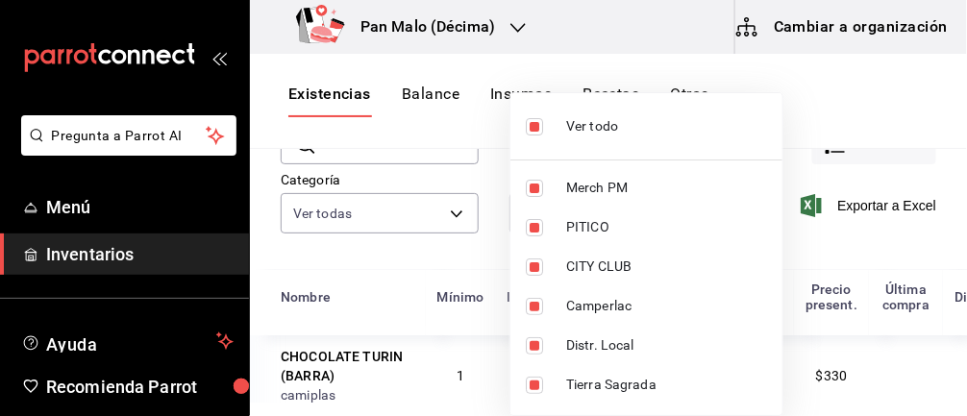
checkbox input "false"
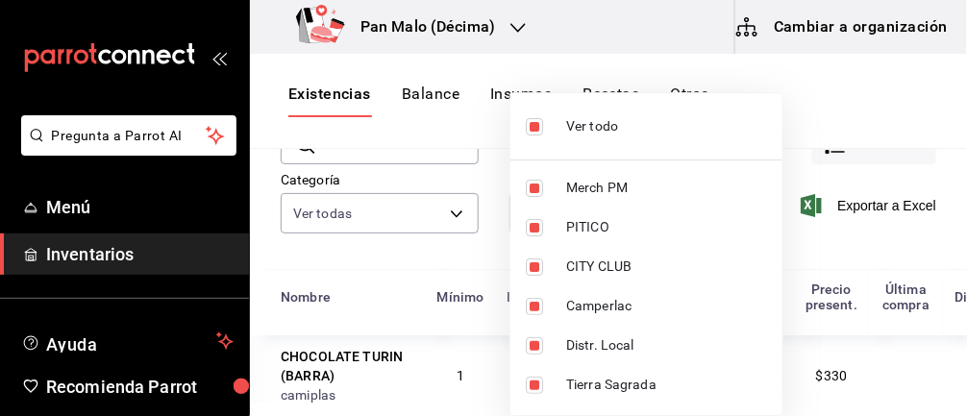
checkbox input "false"
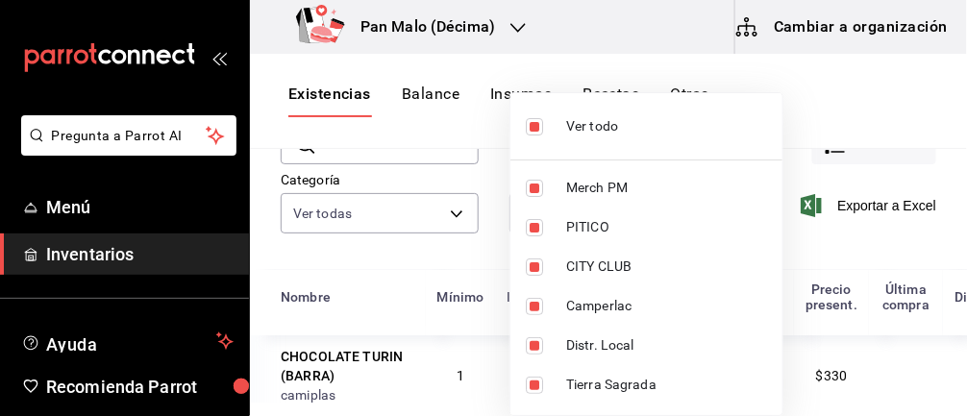
checkbox input "false"
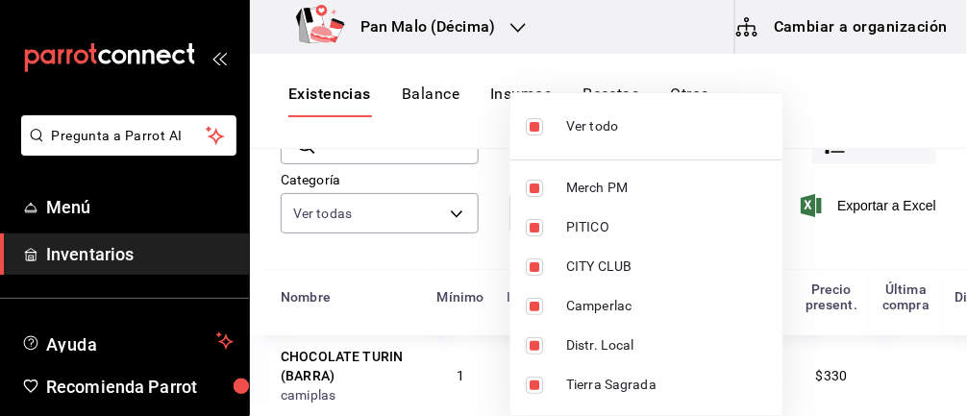
checkbox input "false"
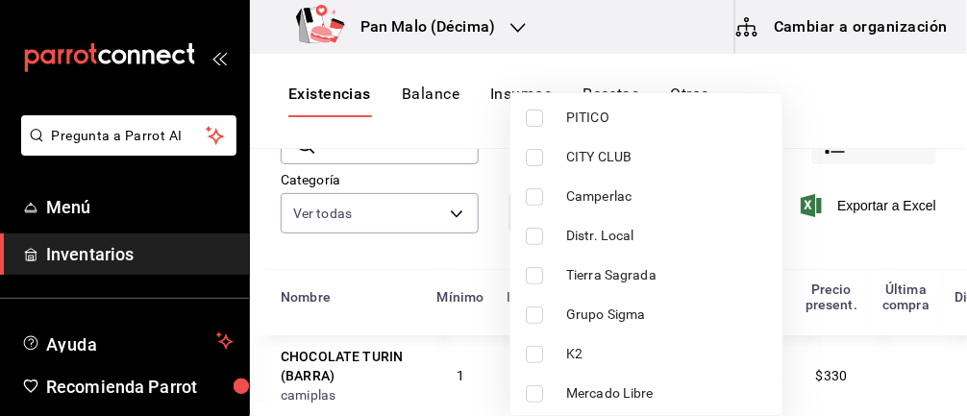
click at [530, 274] on input "checkbox" at bounding box center [534, 275] width 17 height 17
checkbox input "true"
type input "b1625572-25b1-41f5-a67d-48b06f9789f7"
click at [763, 162] on div at bounding box center [483, 208] width 967 height 416
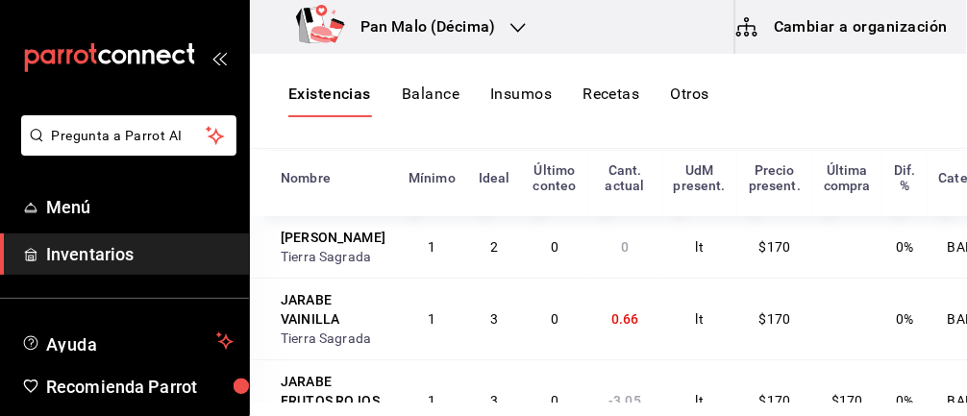
scroll to position [0, 0]
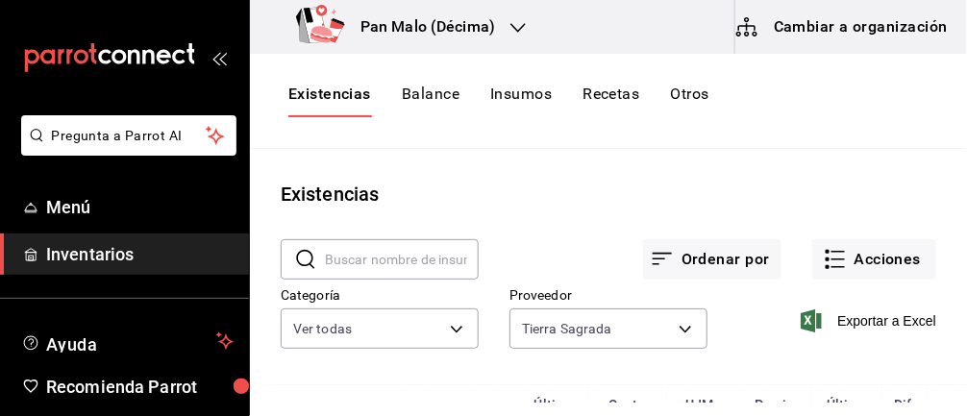
click at [877, 258] on button "Acciones" at bounding box center [874, 259] width 124 height 40
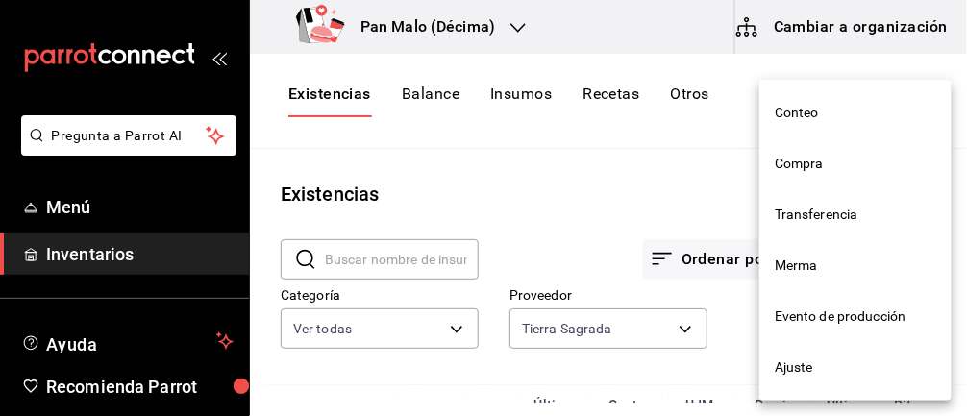
click at [806, 365] on span "Ajuste" at bounding box center [855, 367] width 161 height 20
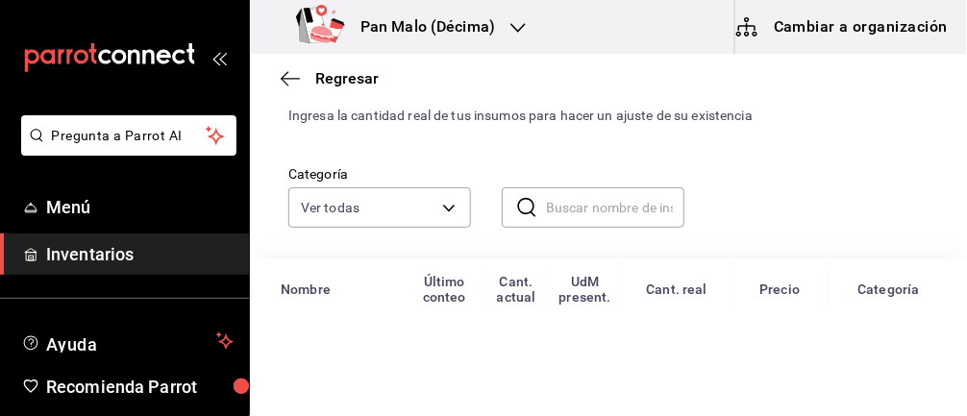
scroll to position [53, 0]
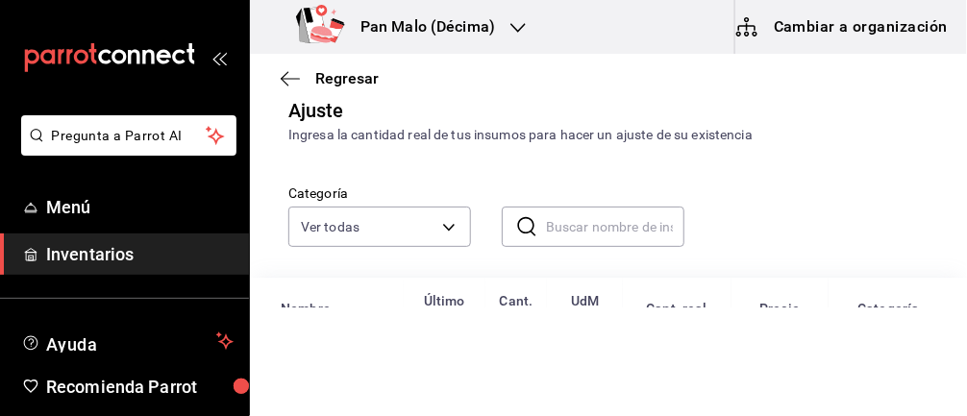
click at [447, 219] on body "Pregunta a Parrot AI Menú Inventarios Ayuda Recomienda Parrot Abril M Espinosa …" at bounding box center [483, 153] width 967 height 307
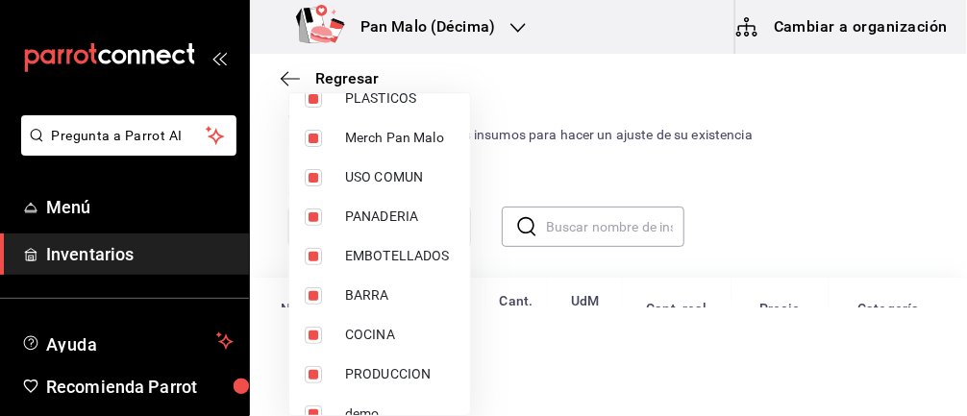
scroll to position [114, 0]
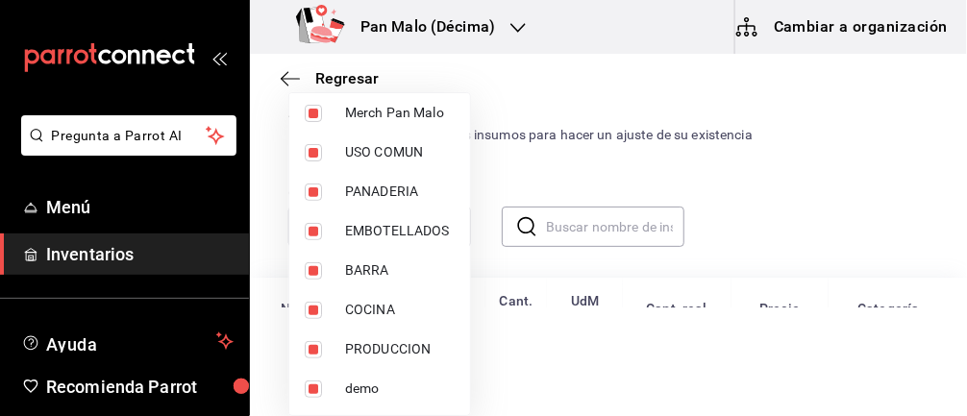
click at [568, 185] on div at bounding box center [483, 208] width 967 height 416
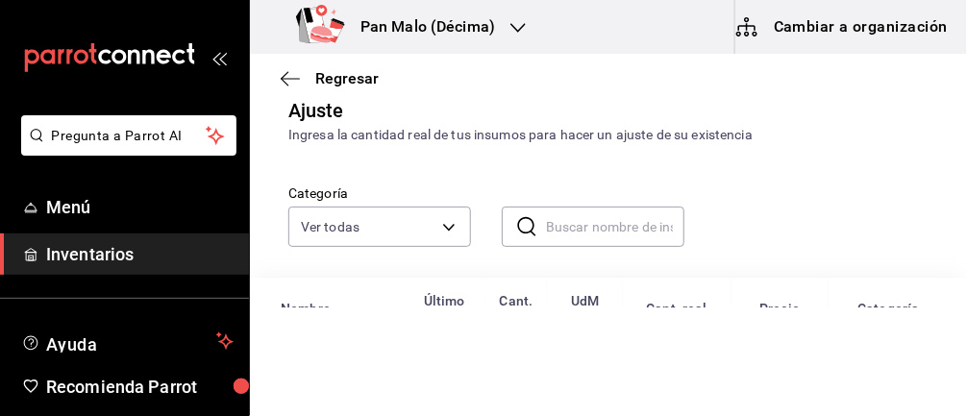
click at [440, 220] on body "Pregunta a Parrot AI Menú Inventarios Ayuda Recomienda Parrot Abril M Espinosa …" at bounding box center [483, 153] width 967 height 307
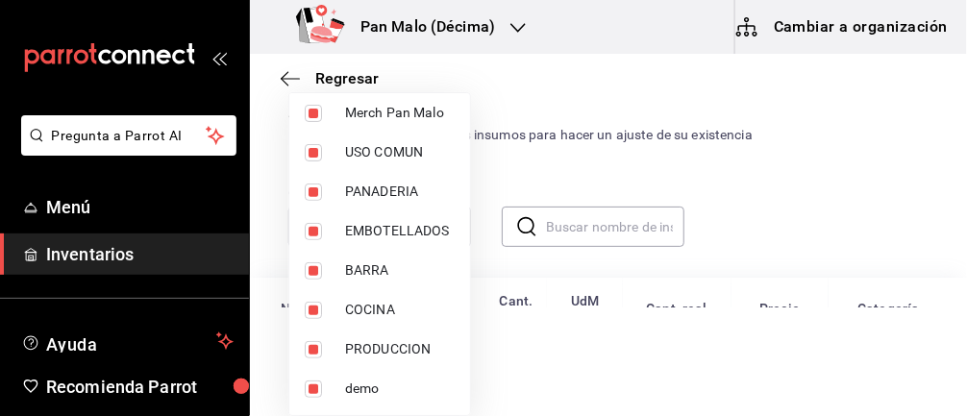
scroll to position [0, 0]
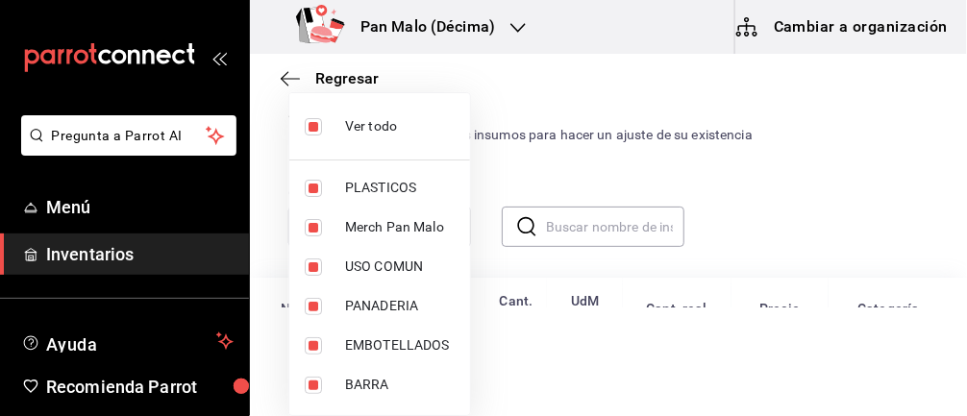
click at [312, 119] on input "checkbox" at bounding box center [313, 126] width 17 height 17
checkbox input "false"
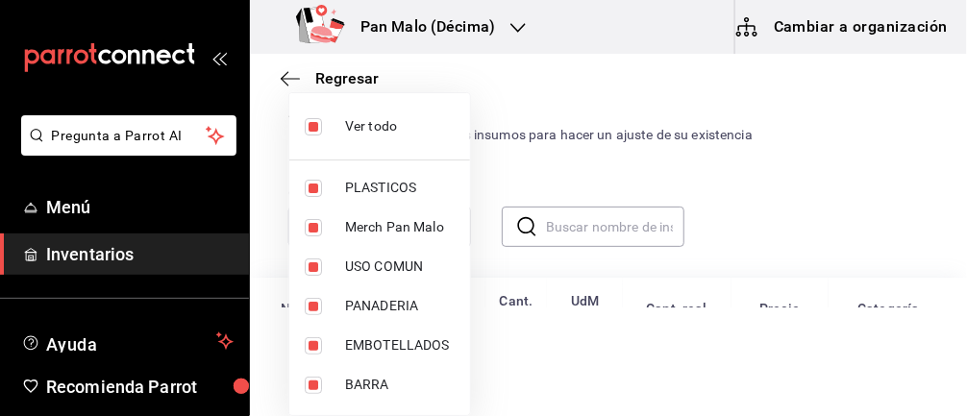
checkbox input "false"
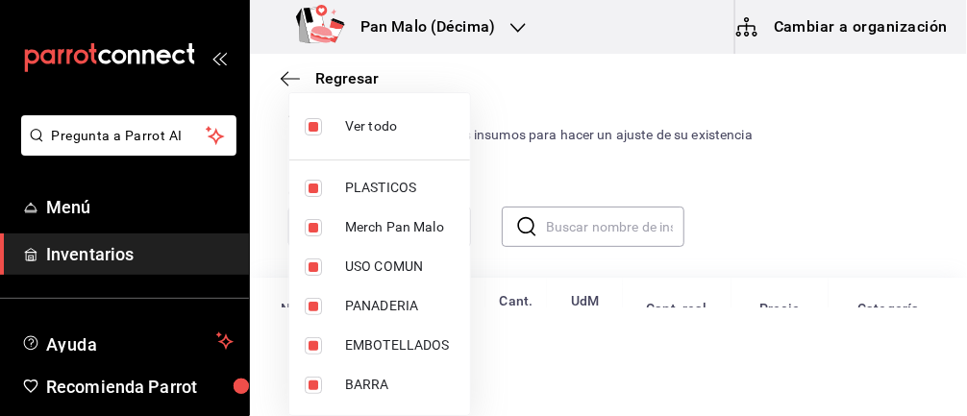
checkbox input "false"
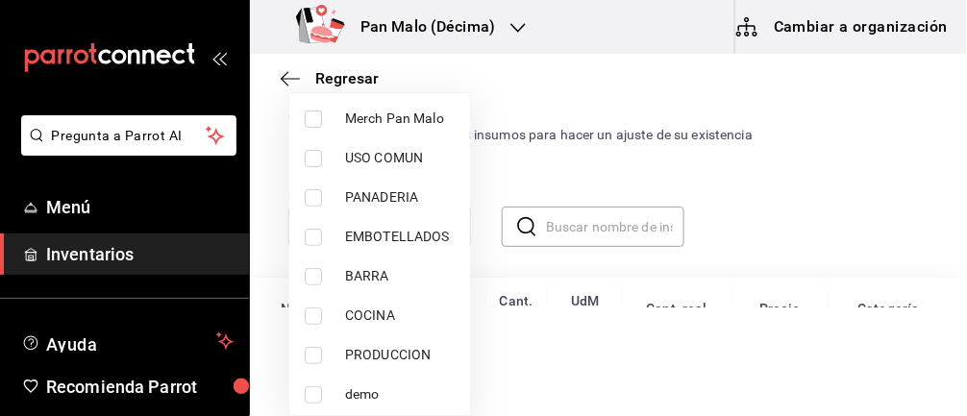
scroll to position [114, 0]
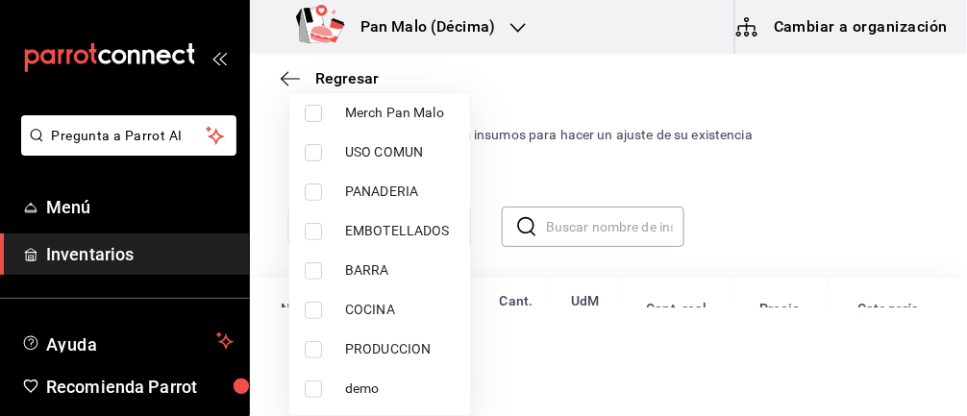
click at [305, 272] on input "checkbox" at bounding box center [313, 270] width 17 height 17
checkbox input "true"
type input "5221ede4-7101-46e2-abe0-c56c9f57c453"
click at [553, 183] on div at bounding box center [483, 208] width 967 height 416
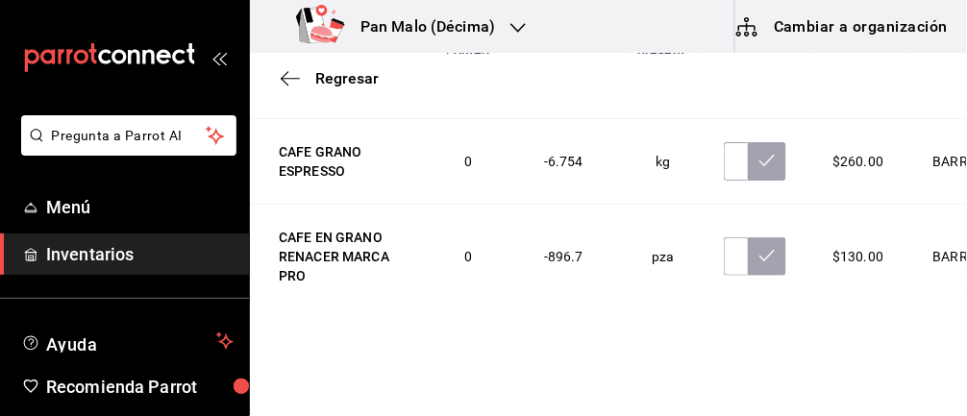
scroll to position [3698, 2]
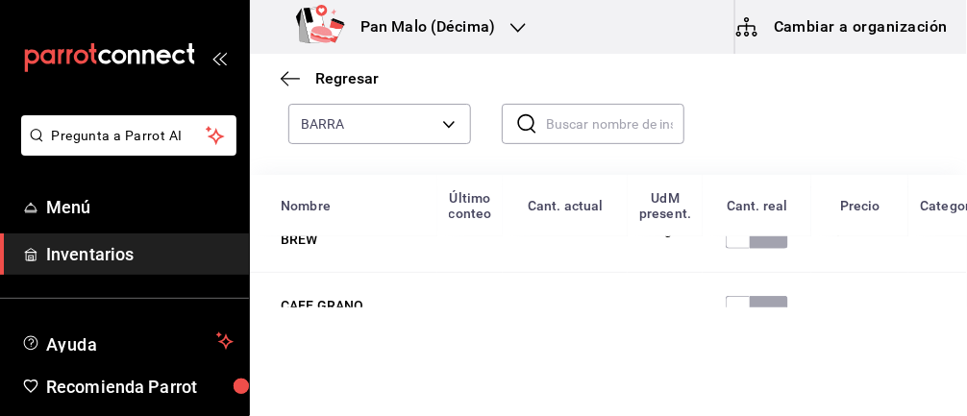
scroll to position [317, 0]
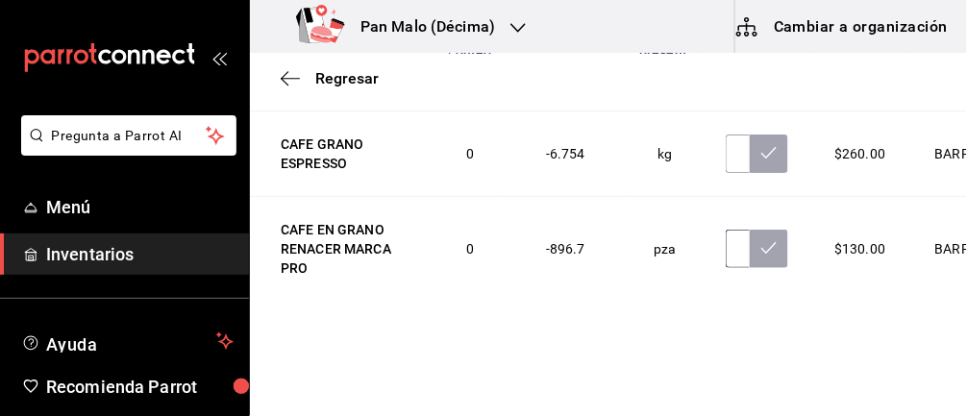
click at [725, 268] on input "text" at bounding box center [737, 249] width 24 height 38
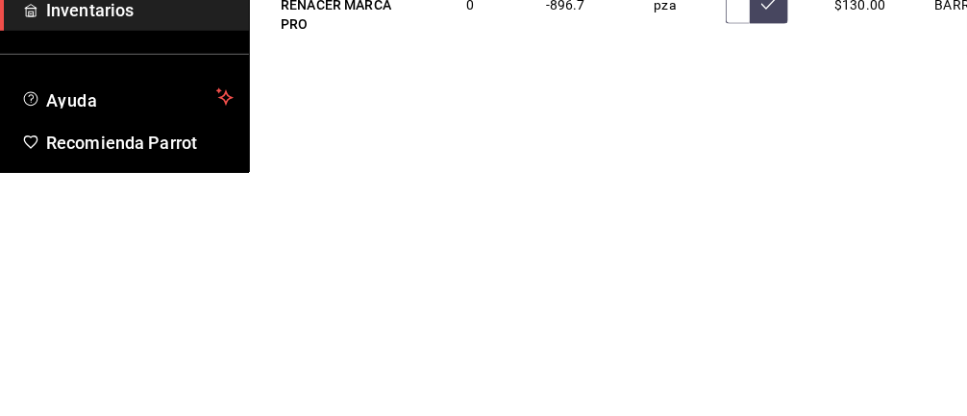
click at [725, 268] on input "text" at bounding box center [737, 249] width 24 height 38
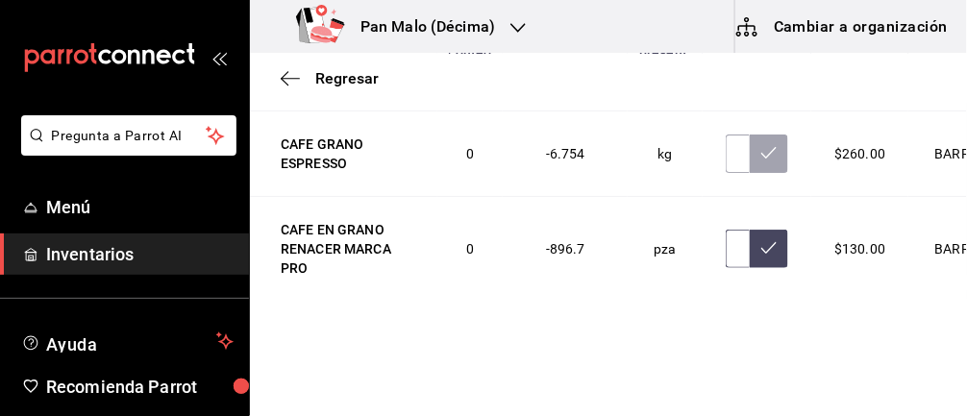
scroll to position [3808, 2]
click at [724, 268] on input "text" at bounding box center [736, 249] width 24 height 38
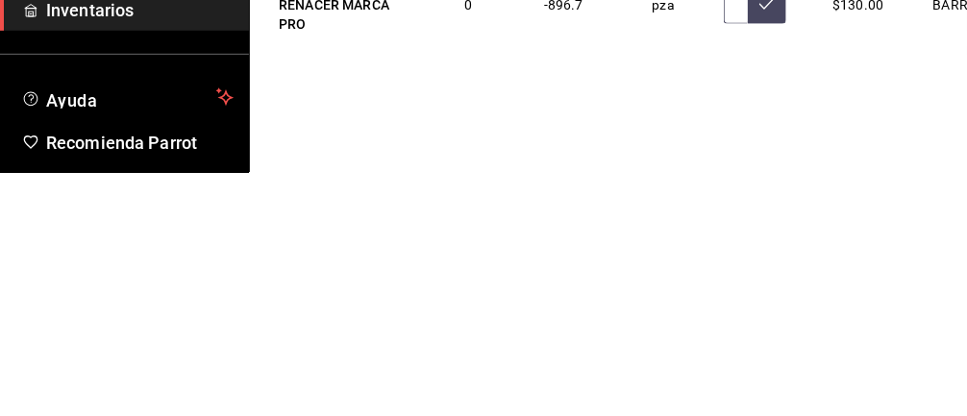
scroll to position [0, 6]
type input "5.00"
click at [759, 256] on icon at bounding box center [766, 247] width 15 height 15
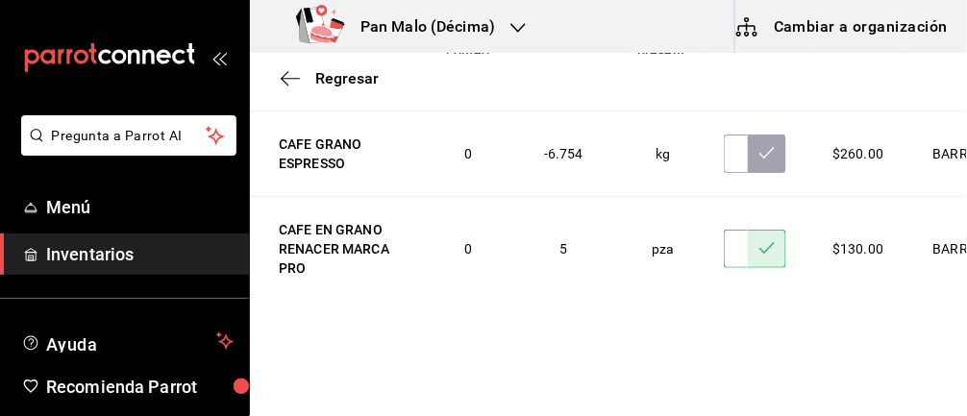
scroll to position [3739, 2]
click at [724, 173] on input "text" at bounding box center [736, 154] width 24 height 38
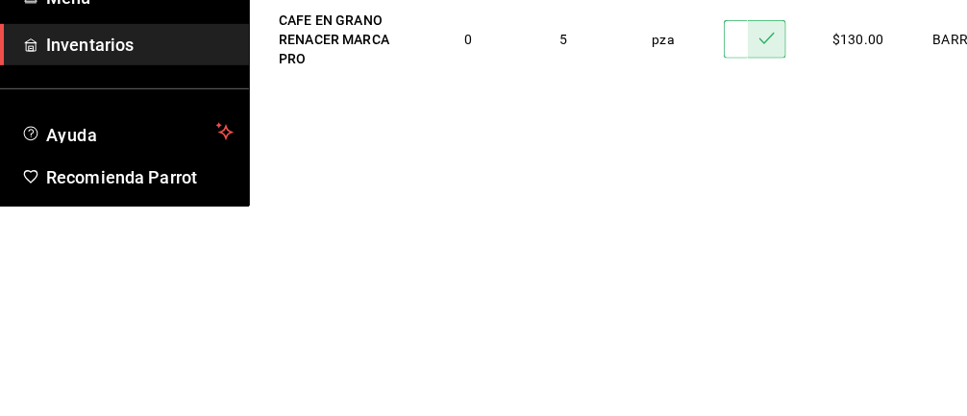
click at [724, 173] on input "text" at bounding box center [736, 154] width 24 height 38
click at [748, 173] on button at bounding box center [767, 154] width 38 height 38
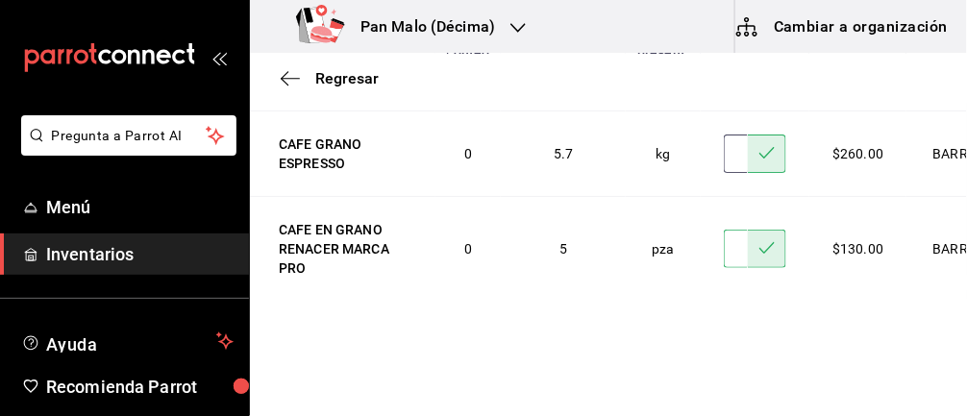
click at [724, 173] on input "5.70" at bounding box center [736, 154] width 24 height 38
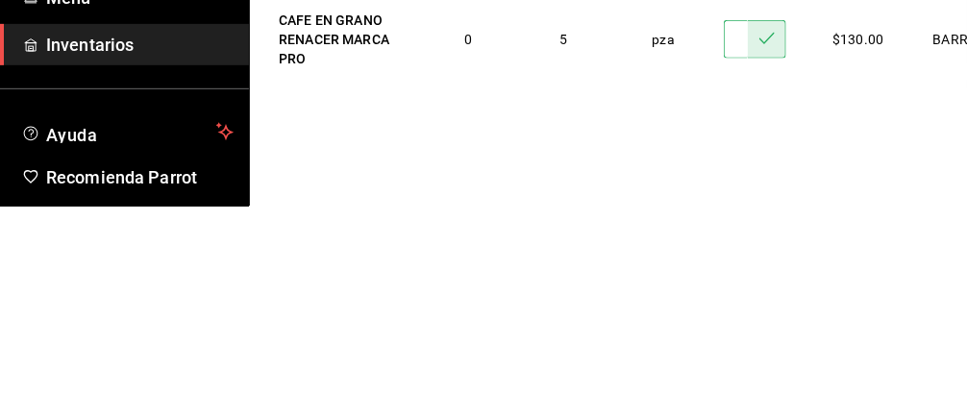
scroll to position [0, 8]
type input "7.50"
click at [748, 173] on button at bounding box center [767, 154] width 38 height 38
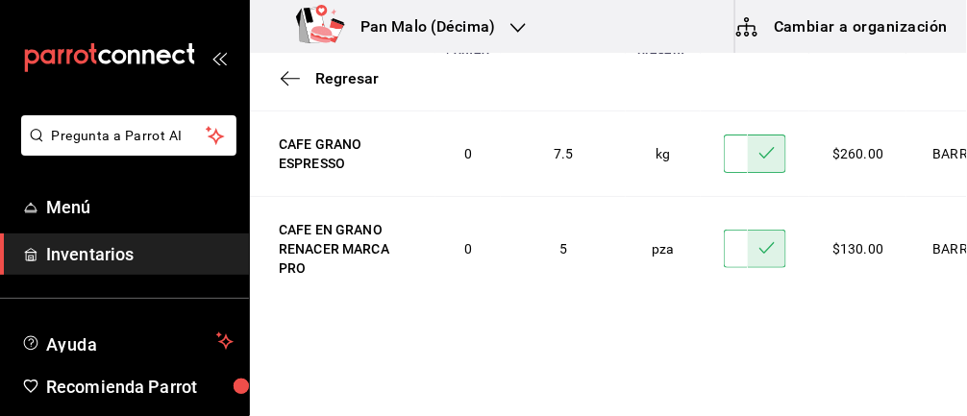
click at [724, 87] on input "text" at bounding box center [736, 68] width 24 height 38
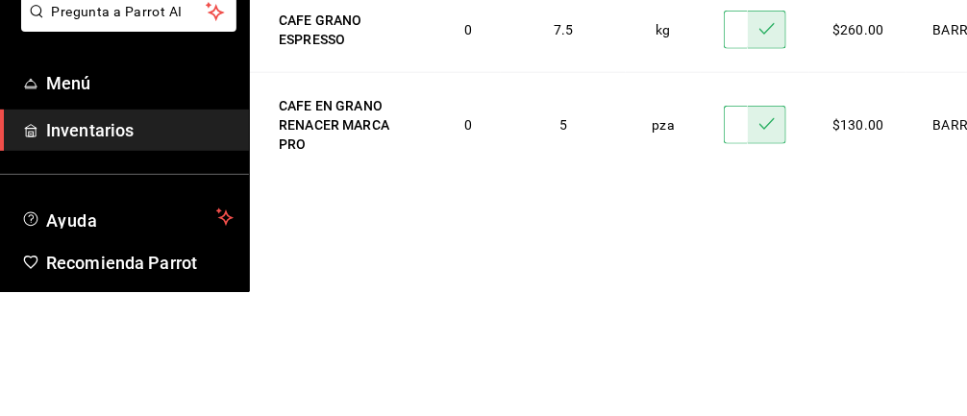
click at [724, 87] on input "text" at bounding box center [736, 68] width 24 height 38
type input "2.00"
click at [759, 74] on icon at bounding box center [766, 66] width 15 height 15
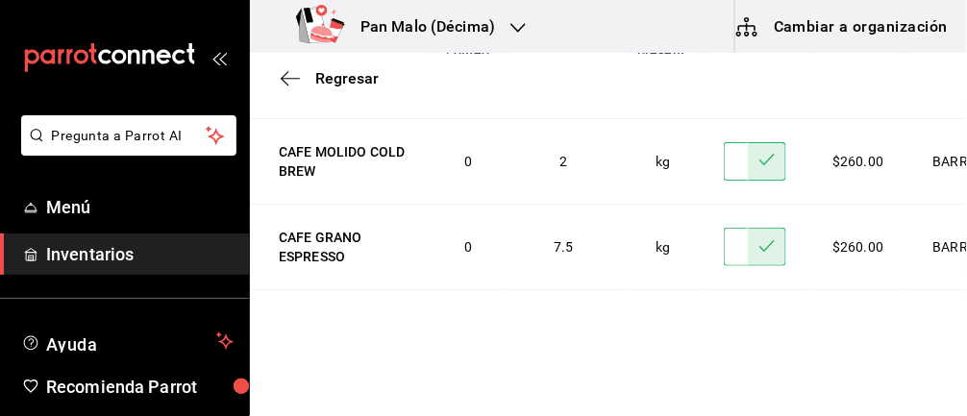
scroll to position [3612, 2]
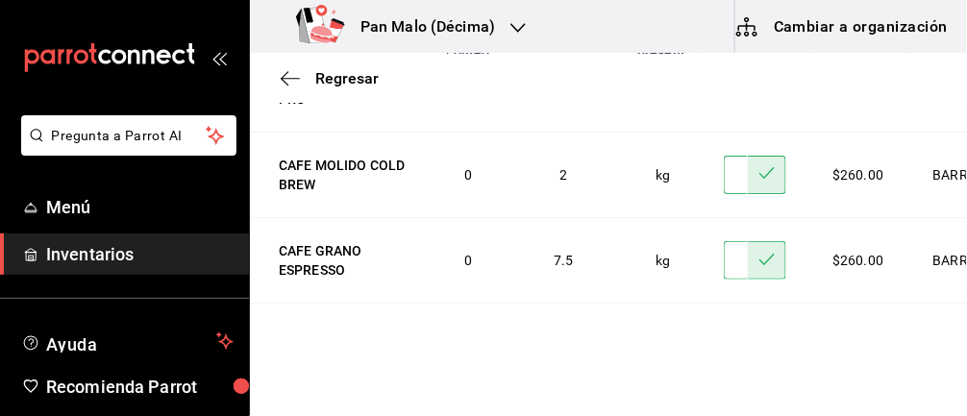
click at [724, 99] on input "text" at bounding box center [736, 80] width 24 height 38
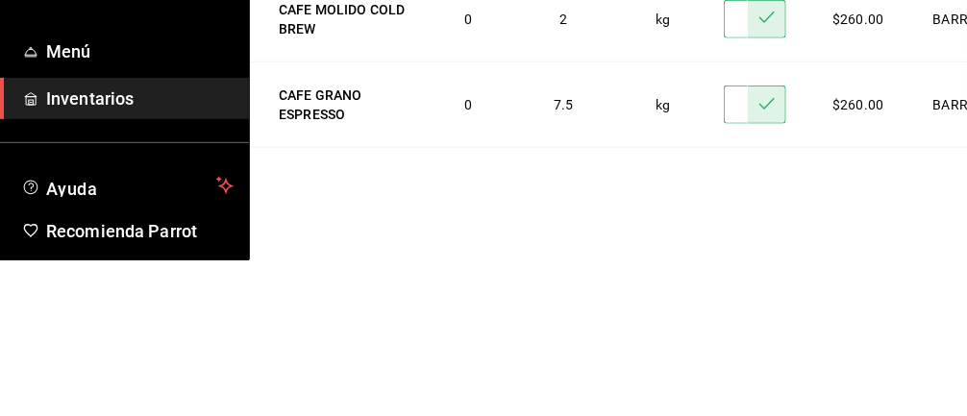
scroll to position [0, 6]
click at [748, 99] on button at bounding box center [767, 80] width 38 height 38
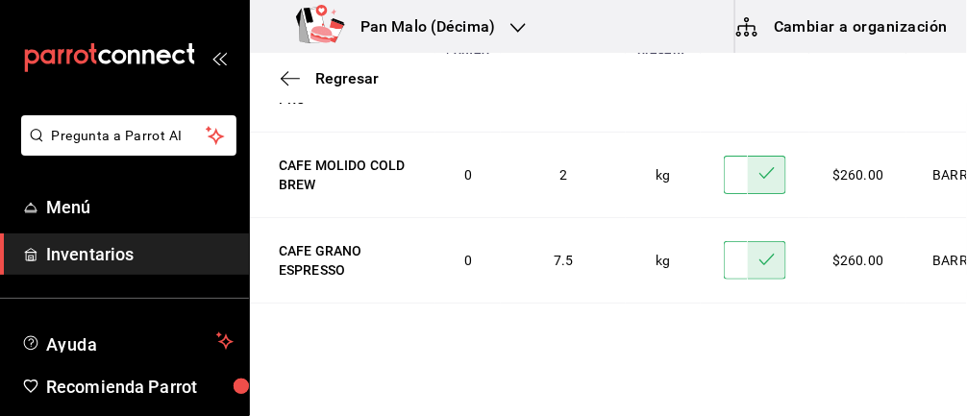
click at [724, 99] on input "51.00" at bounding box center [736, 80] width 24 height 38
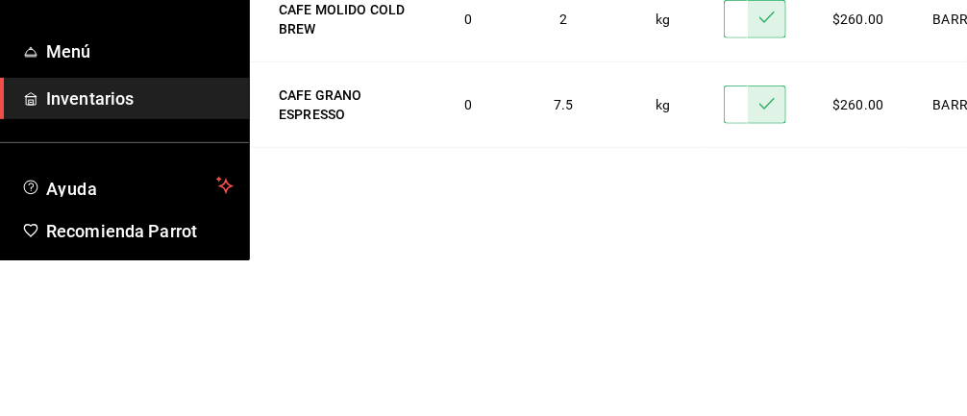
scroll to position [0, 6]
click at [748, 99] on button at bounding box center [767, 80] width 38 height 38
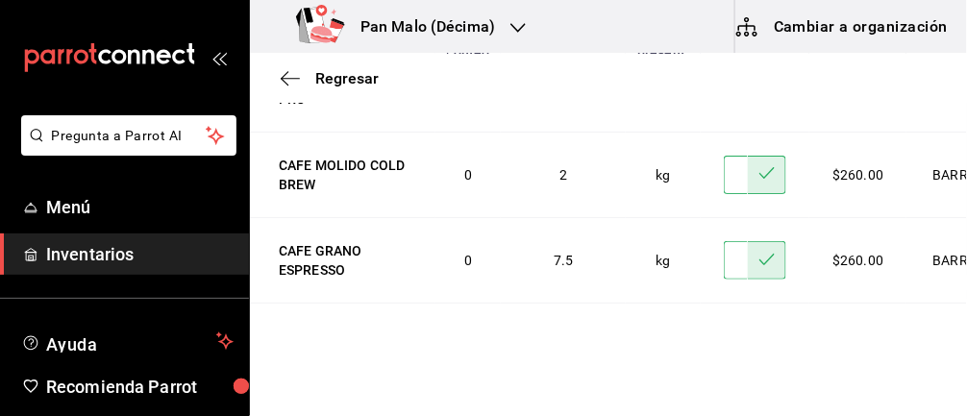
scroll to position [0, 0]
click at [724, 99] on input "1551.00" at bounding box center [736, 80] width 24 height 38
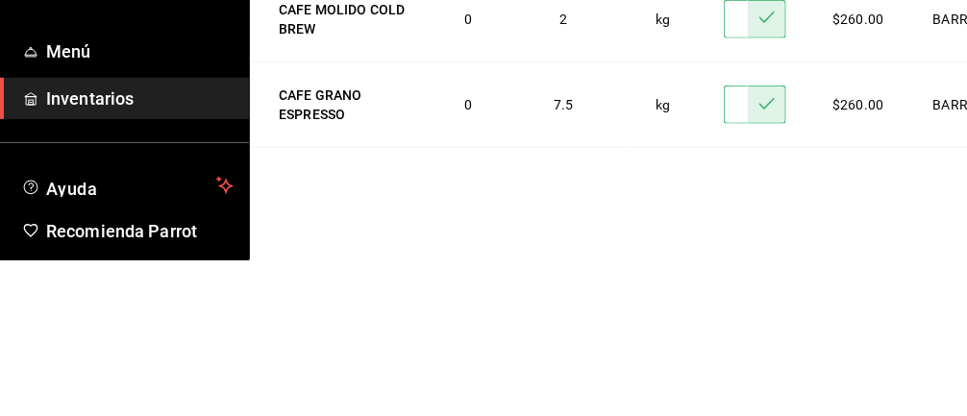
scroll to position [0, 6]
type input "1.00"
type input "15.00"
click at [748, 99] on button at bounding box center [767, 80] width 38 height 38
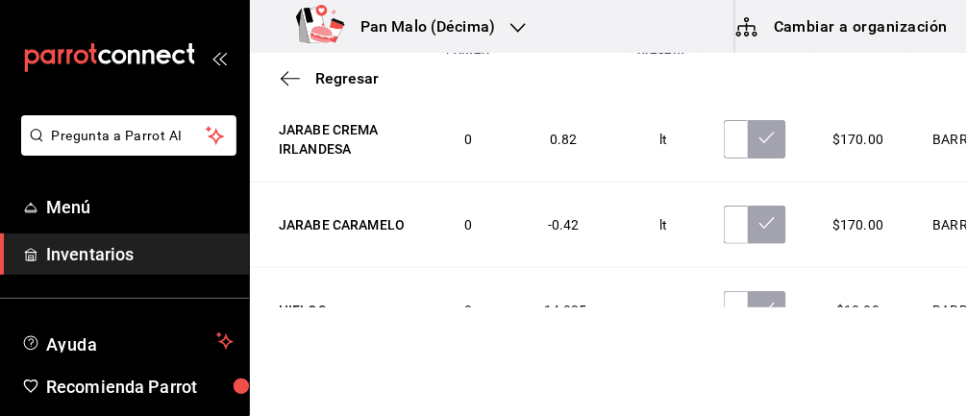
scroll to position [2858, 2]
click at [724, 245] on input "text" at bounding box center [736, 226] width 24 height 38
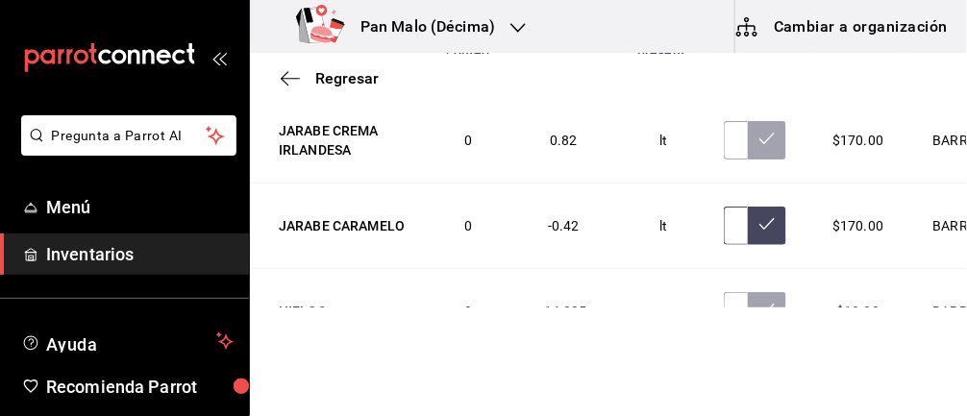
click at [724, 245] on input "text" at bounding box center [736, 226] width 24 height 38
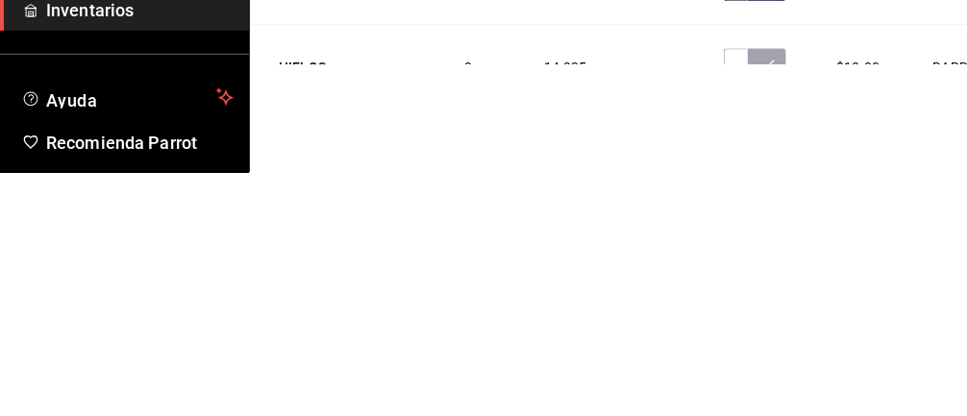
click at [724, 245] on input "text" at bounding box center [736, 226] width 24 height 38
type input "2.00"
click at [759, 232] on icon at bounding box center [766, 223] width 15 height 15
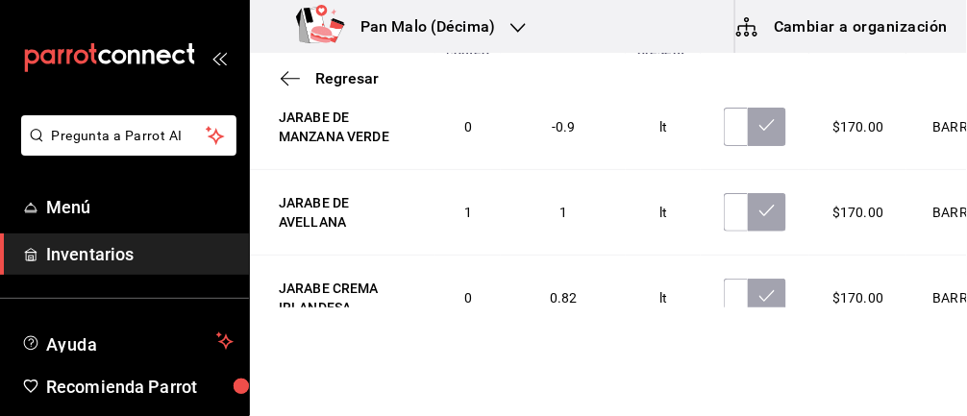
scroll to position [2699, 2]
click at [724, 147] on input "text" at bounding box center [736, 128] width 24 height 38
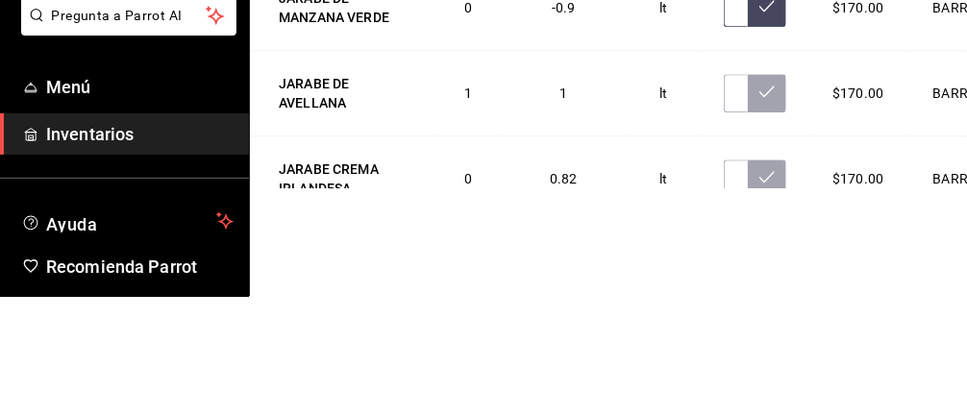
scroll to position [0, 6]
type input "1.00"
click at [748, 147] on button at bounding box center [767, 128] width 38 height 38
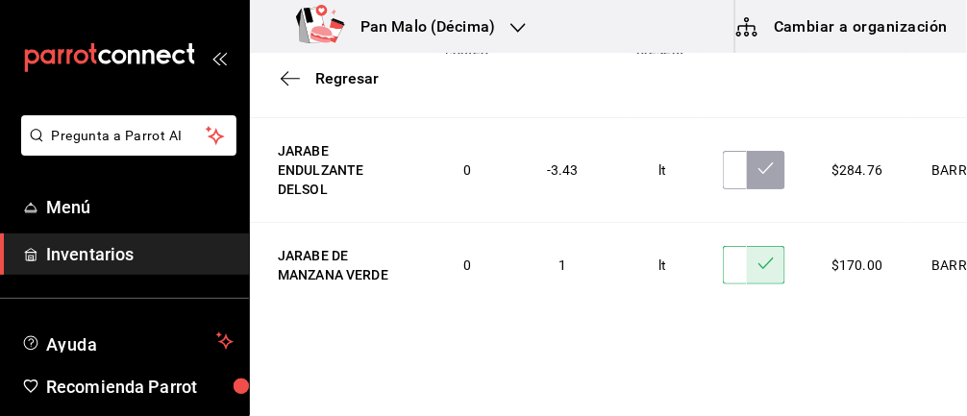
scroll to position [2561, 3]
click at [723, 190] on input "text" at bounding box center [735, 171] width 24 height 38
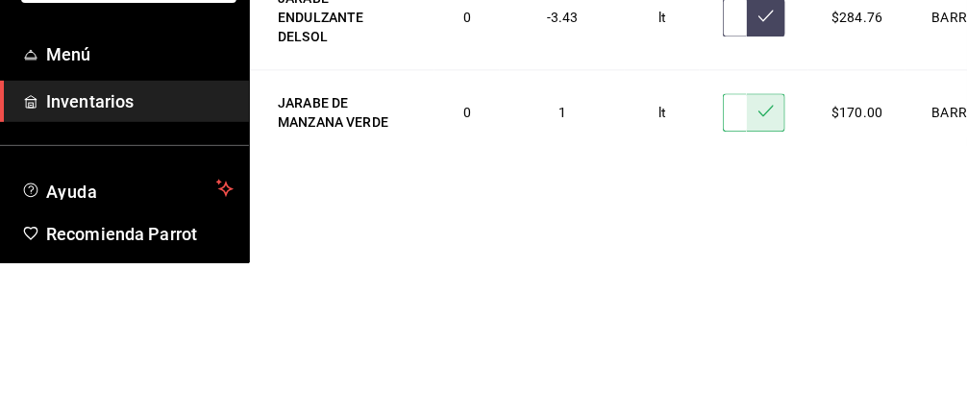
scroll to position [0, 6]
type input "1.00"
click at [758, 177] on icon at bounding box center [765, 168] width 15 height 15
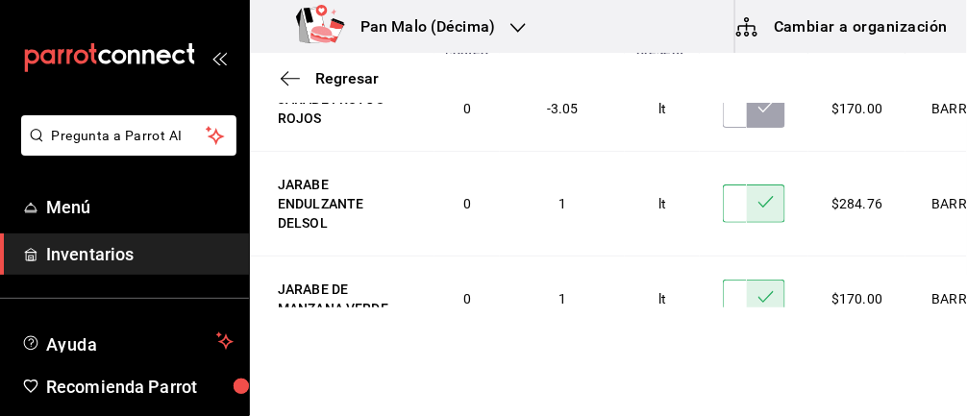
scroll to position [2461, 3]
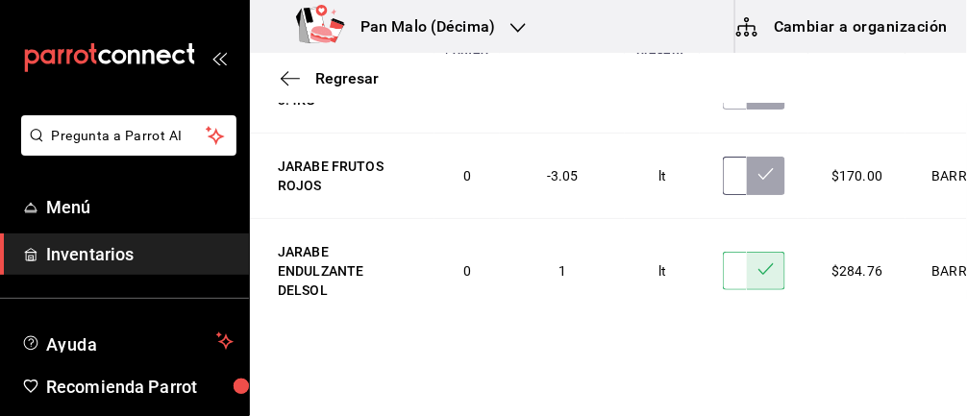
click at [723, 195] on input "text" at bounding box center [735, 176] width 24 height 38
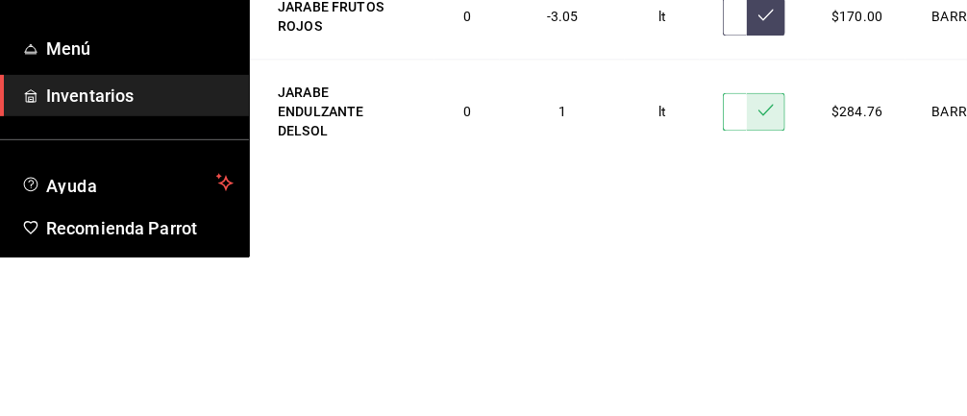
click at [723, 195] on input "text" at bounding box center [735, 176] width 24 height 38
click at [747, 195] on button at bounding box center [766, 176] width 38 height 38
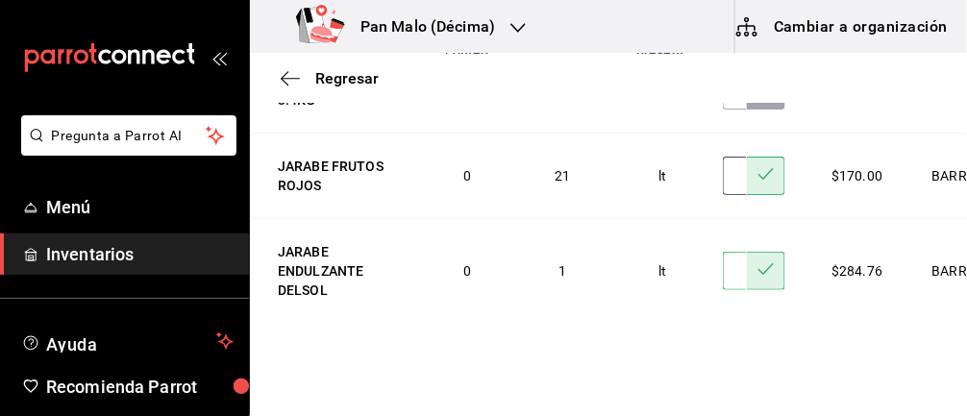
click at [723, 195] on input "21.00" at bounding box center [735, 176] width 24 height 38
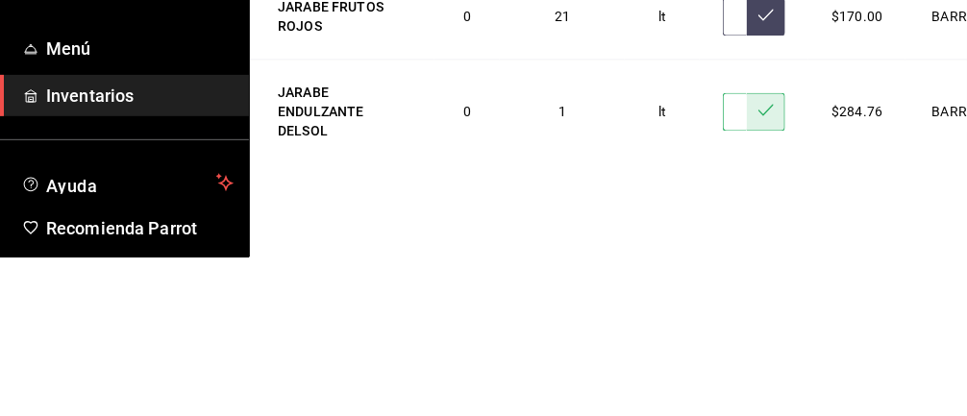
scroll to position [0, 6]
type input "1.22"
click at [747, 195] on button at bounding box center [766, 176] width 38 height 38
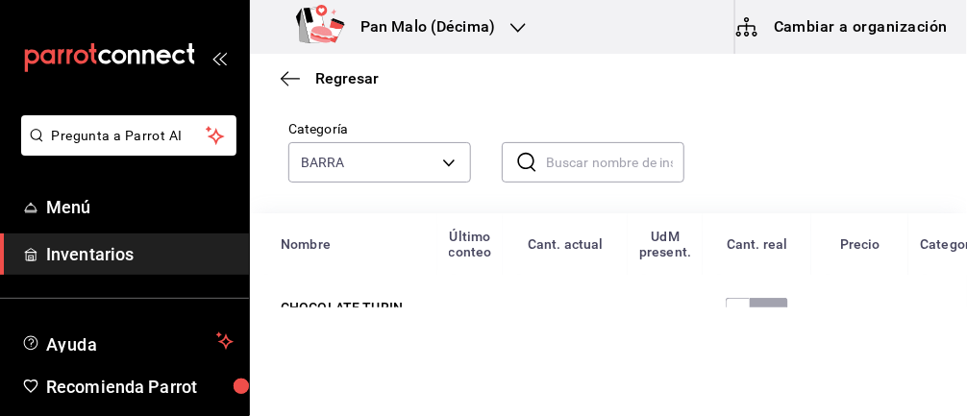
scroll to position [0, 0]
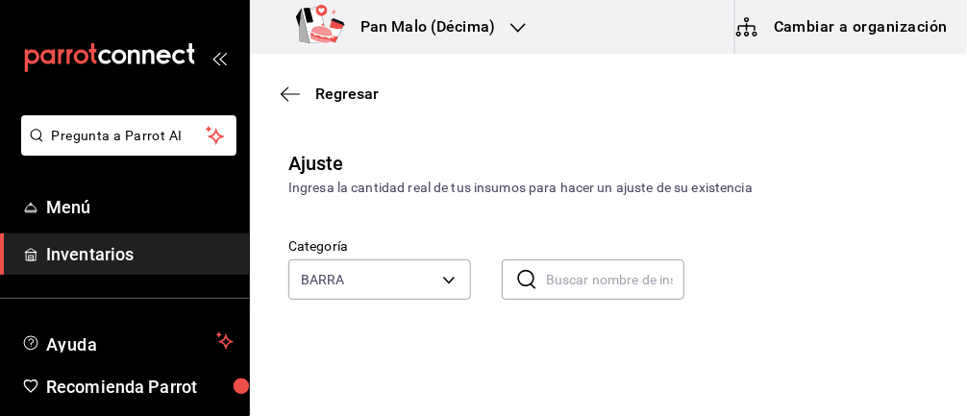
click at [283, 89] on icon "button" at bounding box center [290, 94] width 19 height 17
